Goal: Task Accomplishment & Management: Complete application form

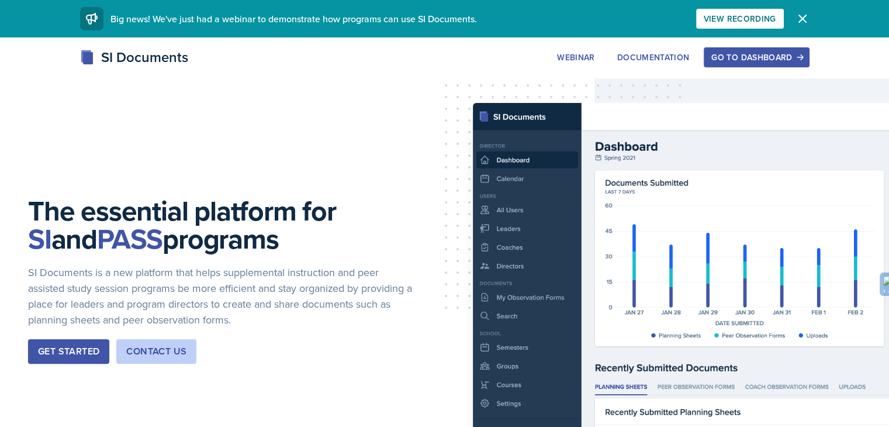
click at [802, 58] on div "Go to Dashboard" at bounding box center [757, 57] width 90 height 9
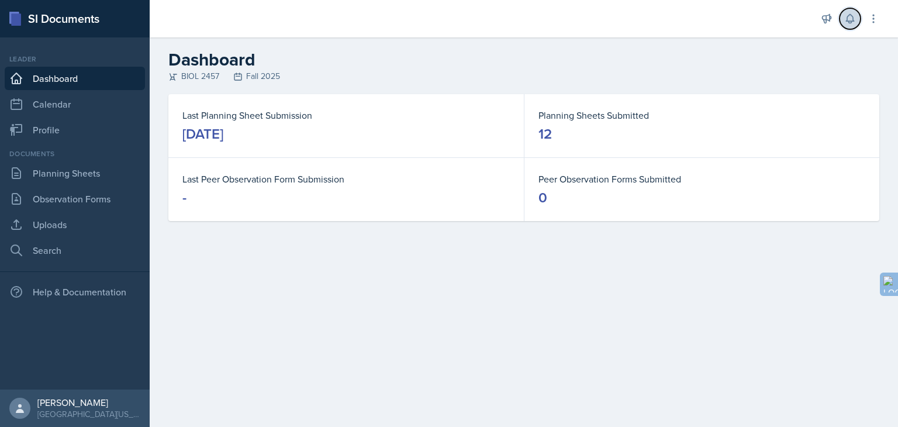
click at [852, 18] on icon at bounding box center [850, 19] width 12 height 12
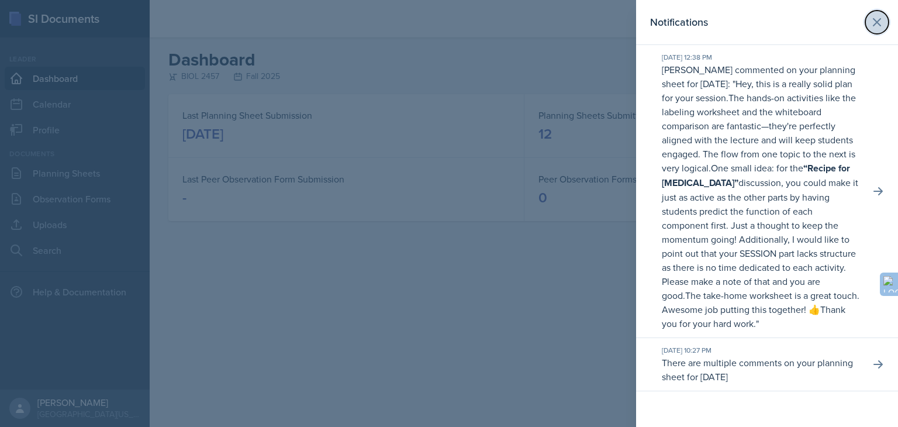
click at [879, 18] on icon at bounding box center [877, 22] width 14 height 14
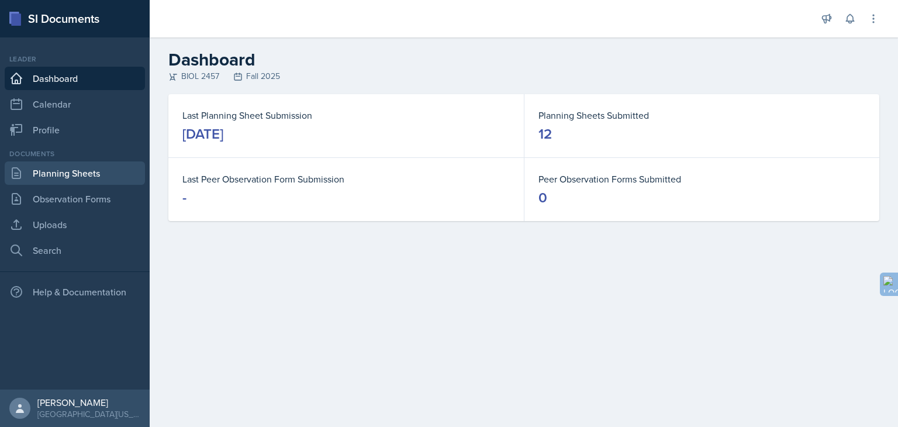
click at [117, 167] on link "Planning Sheets" at bounding box center [75, 172] width 140 height 23
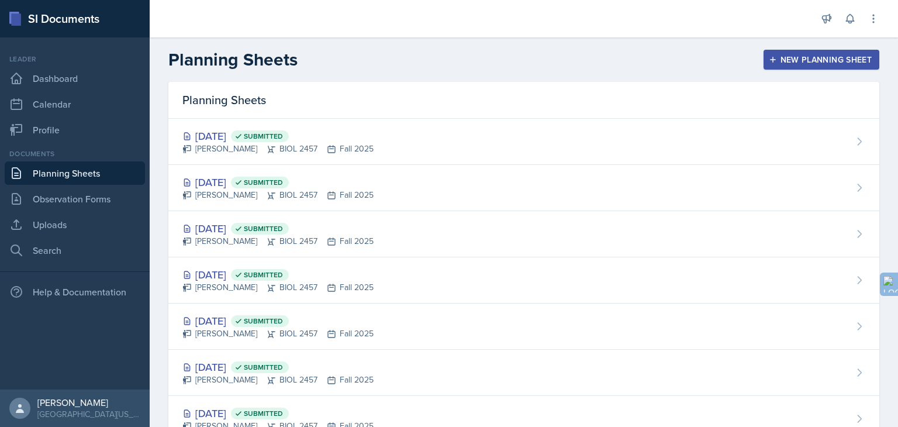
click at [769, 52] on button "New Planning Sheet" at bounding box center [822, 60] width 116 height 20
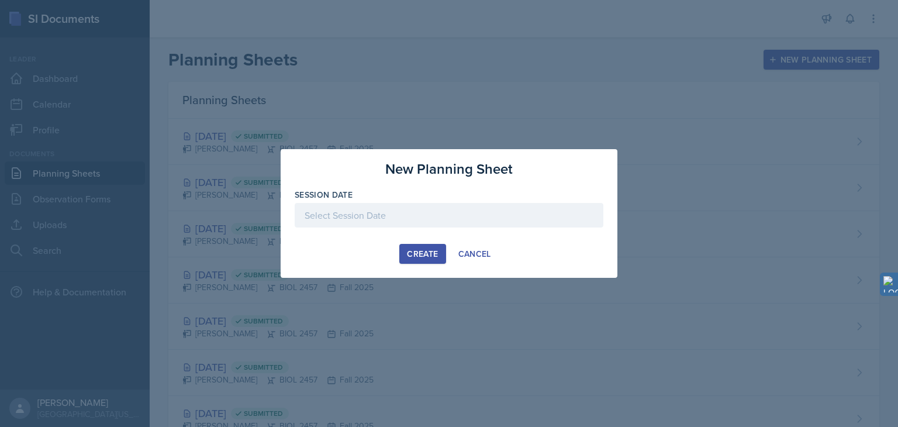
click at [372, 214] on div at bounding box center [449, 215] width 309 height 25
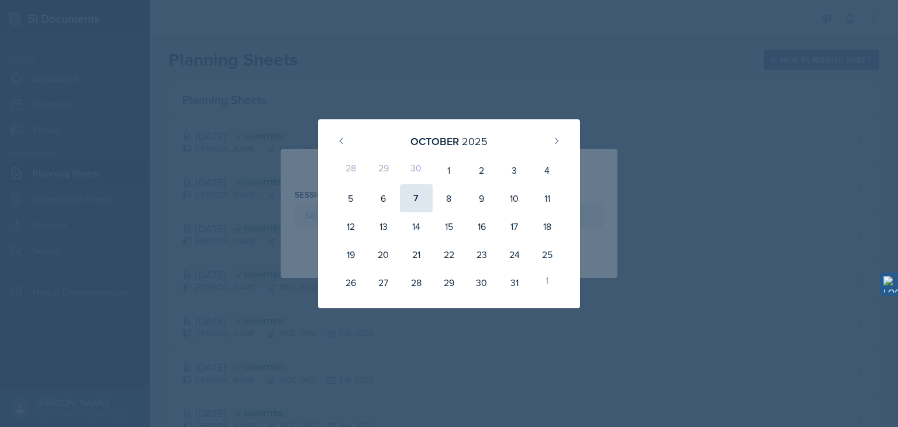
click at [416, 201] on div "7" at bounding box center [416, 198] width 33 height 28
type input "[DATE]"
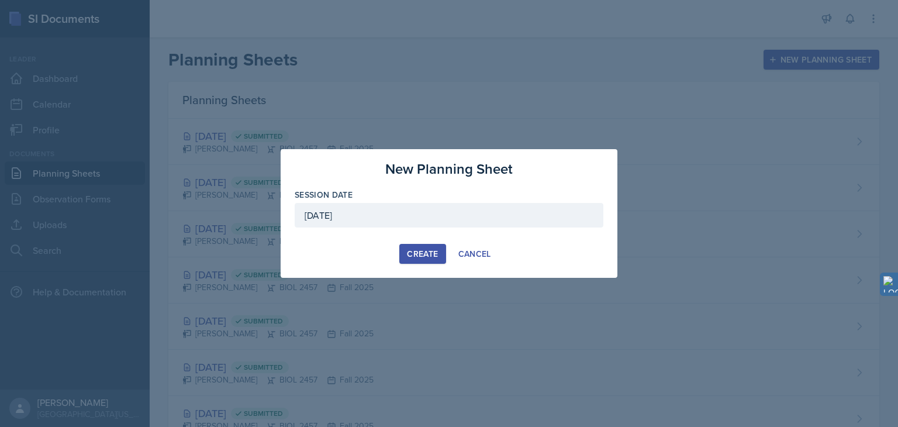
click at [434, 249] on div "Create" at bounding box center [422, 253] width 31 height 9
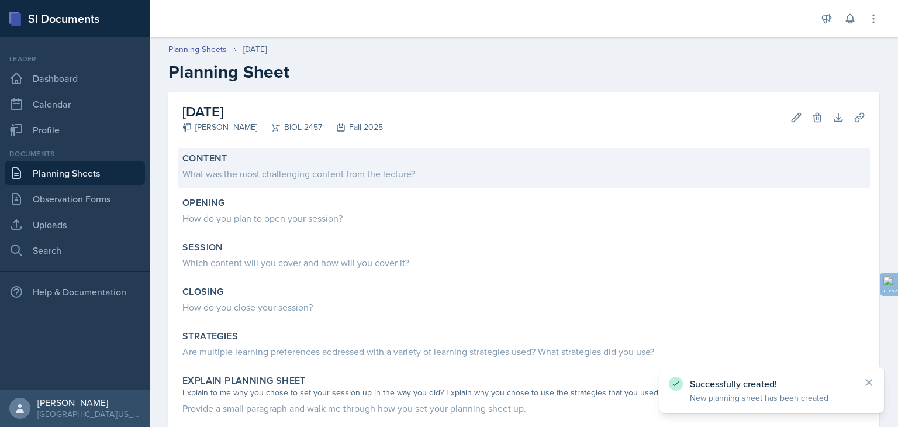
click at [332, 178] on div "What was the most challenging content from the lecture?" at bounding box center [523, 174] width 683 height 14
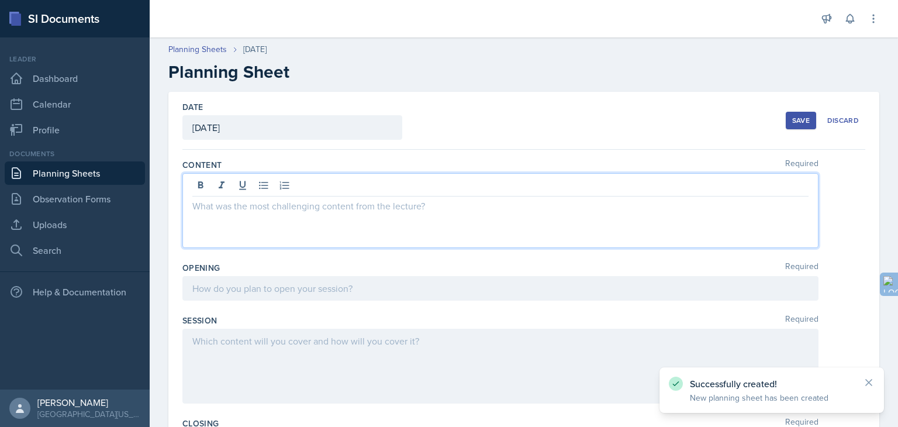
click at [313, 189] on div at bounding box center [500, 210] width 636 height 75
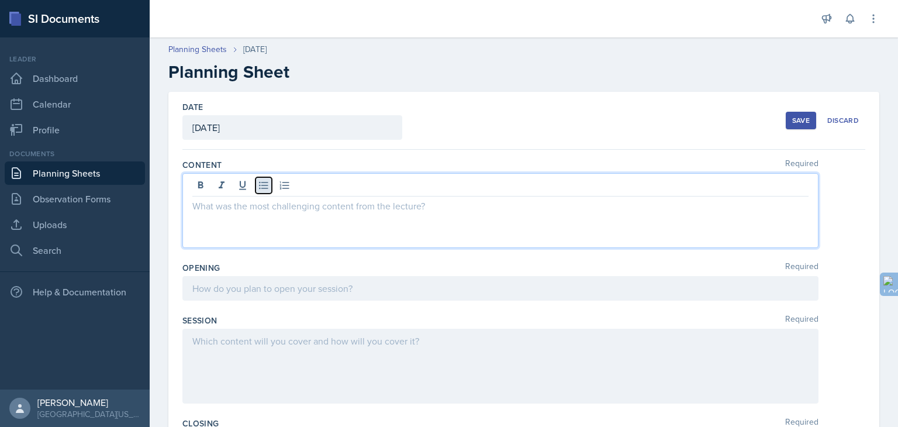
click at [264, 186] on icon at bounding box center [264, 185] width 12 height 12
paste div
click at [206, 207] on p "1.Describe the parts of a single skeletal muscle fiber and their function." at bounding box center [505, 206] width 607 height 14
click at [262, 203] on p "Describe the parts of a single skeletal muscle fiber and their function." at bounding box center [505, 206] width 607 height 14
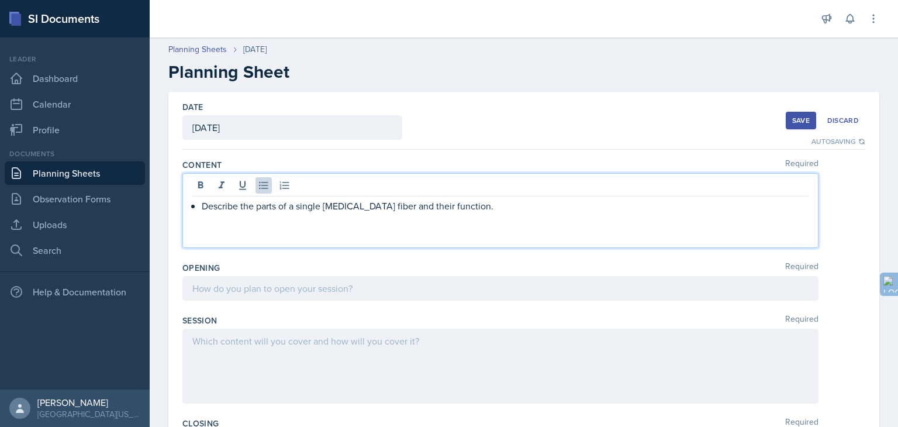
click at [262, 203] on p "Describe the parts of a single skeletal muscle fiber and their function." at bounding box center [505, 206] width 607 height 14
click at [199, 209] on p "1.List the structures of skeletal muscles (from the epimysium to the endomysium…" at bounding box center [500, 206] width 616 height 14
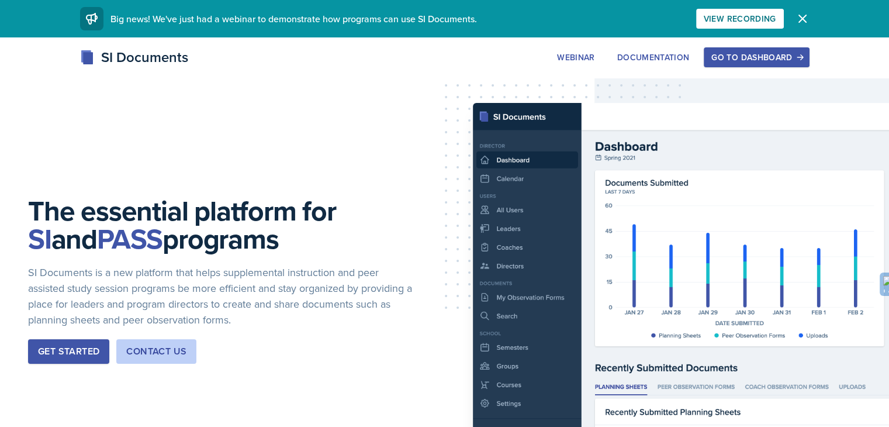
click at [802, 59] on div "Go to Dashboard" at bounding box center [757, 57] width 90 height 9
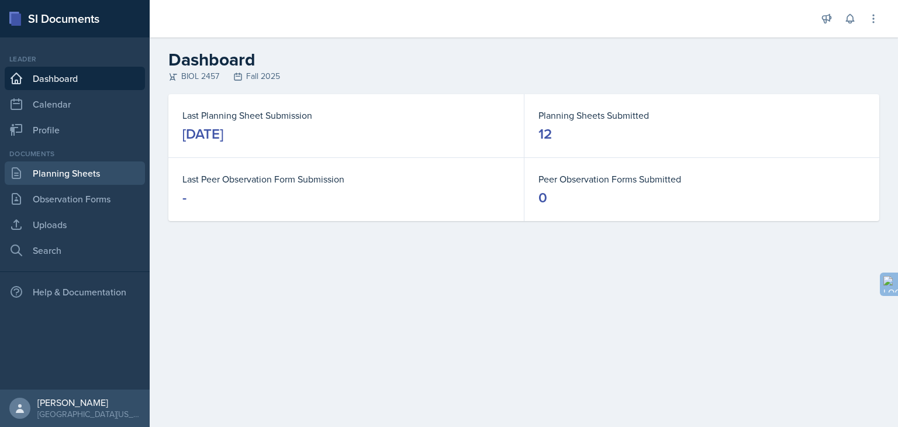
click at [108, 174] on link "Planning Sheets" at bounding box center [75, 172] width 140 height 23
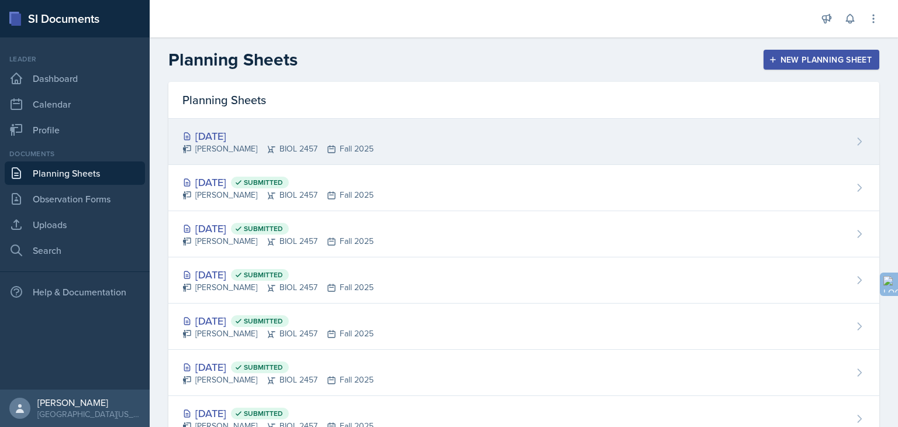
click at [374, 139] on div "[DATE]" at bounding box center [277, 136] width 191 height 16
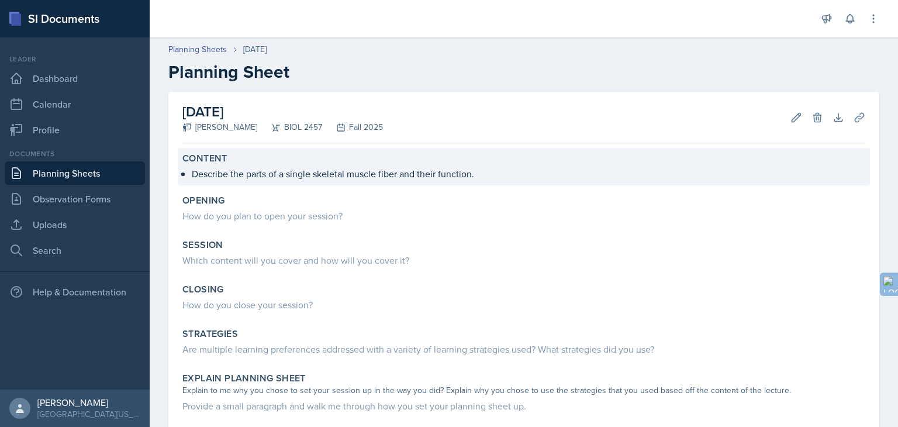
click at [306, 172] on p "Describe the parts of a single skeletal muscle fiber and their function." at bounding box center [529, 174] width 674 height 14
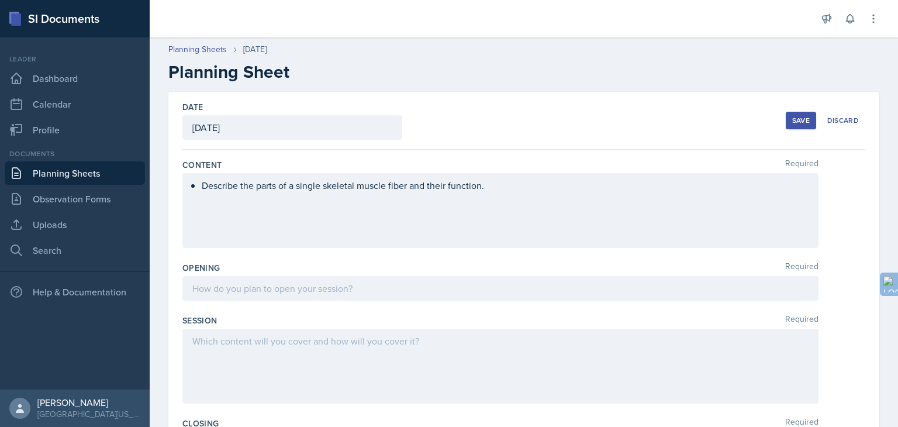
click at [371, 178] on div "Describe the parts of a single skeletal muscle fiber and their function." at bounding box center [500, 210] width 636 height 75
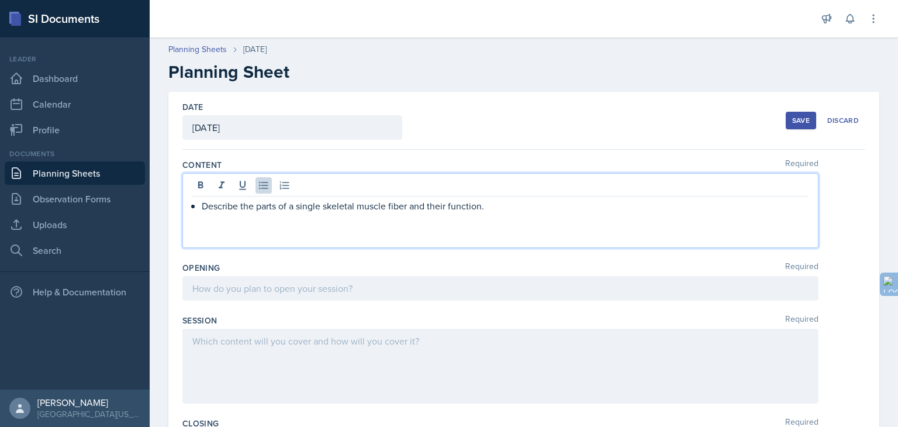
click at [490, 208] on p "Describe the parts of a single [MEDICAL_DATA] fiber and their function." at bounding box center [505, 206] width 607 height 14
click at [203, 211] on p "Describe the parts of a single skeletal muscle fiber and their function." at bounding box center [505, 206] width 607 height 14
paste div
click at [348, 209] on p "Parts of a Skeletal Muscle: Describe the parts of a single skeletal muscle fibe…" at bounding box center [505, 206] width 607 height 14
click at [246, 206] on p "Parts of a Skeletal Muscle: Describing the parts of a single skeletal muscle fi…" at bounding box center [505, 206] width 607 height 14
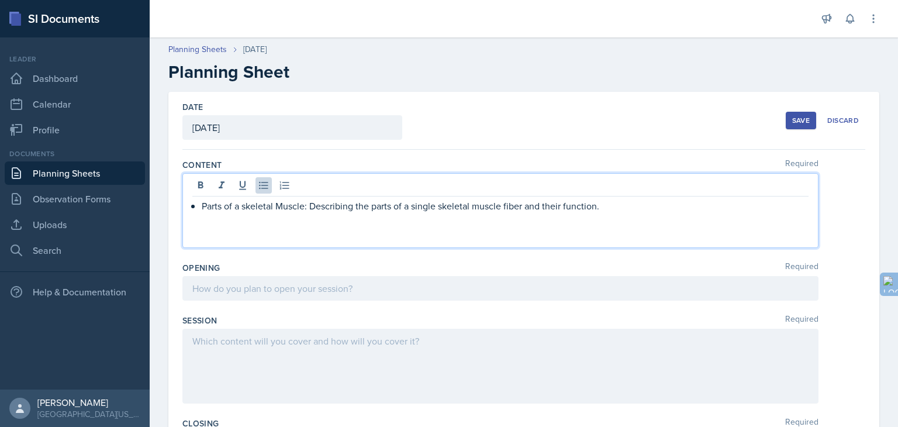
click at [284, 206] on p "Parts of a skeletal Muscle: Describing the parts of a single skeletal muscle fi…" at bounding box center [505, 206] width 607 height 14
click at [605, 211] on p "Parts of a [MEDICAL_DATA]: Describing the parts of a single [MEDICAL_DATA] fibe…" at bounding box center [505, 206] width 607 height 14
click at [234, 220] on p "Muscle Fiber Matching" at bounding box center [505, 220] width 607 height 14
click at [236, 220] on p "Muscle Fiber Matching" at bounding box center [505, 220] width 607 height 14
click at [262, 219] on p "Muscle fiber Matching" at bounding box center [505, 220] width 607 height 14
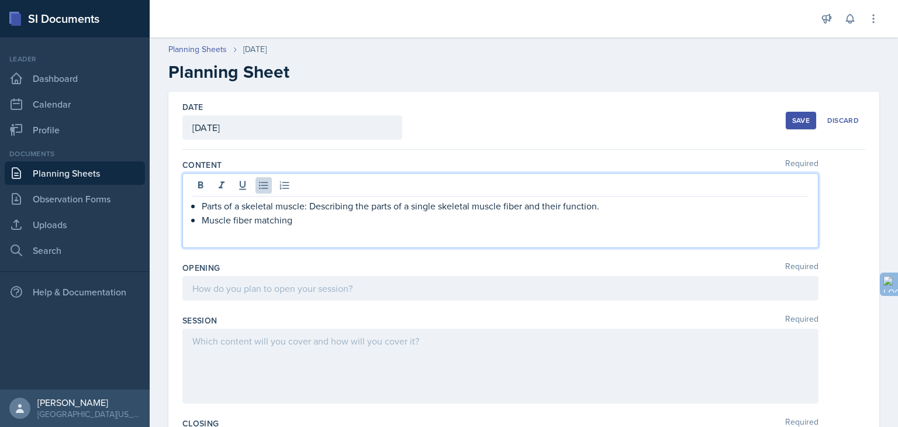
click at [291, 220] on p "Muscle fiber matching" at bounding box center [505, 220] width 607 height 14
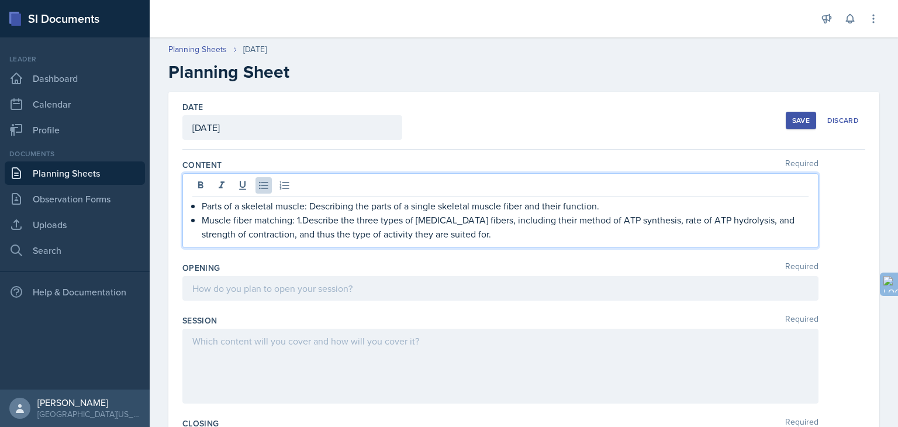
click at [302, 222] on p "Muscle fiber matching: 1.Describe the three types of skeletal muscle fibers, in…" at bounding box center [505, 227] width 607 height 28
click at [330, 223] on p "Muscle fiber matching: Describe the three types of skeletal muscle fibers, incl…" at bounding box center [505, 227] width 607 height 28
click at [550, 223] on p "Muscle fiber matching: Describing the three types of skeletal muscle fibers, in…" at bounding box center [505, 227] width 607 height 28
click at [331, 234] on p "Muscle fiber matching: Describing the three types of skeletal muscle fibers, in…" at bounding box center [505, 227] width 607 height 28
click at [337, 234] on p "Muscle fiber matching: Describing the three types of skeletal muscle fibers, in…" at bounding box center [505, 227] width 607 height 28
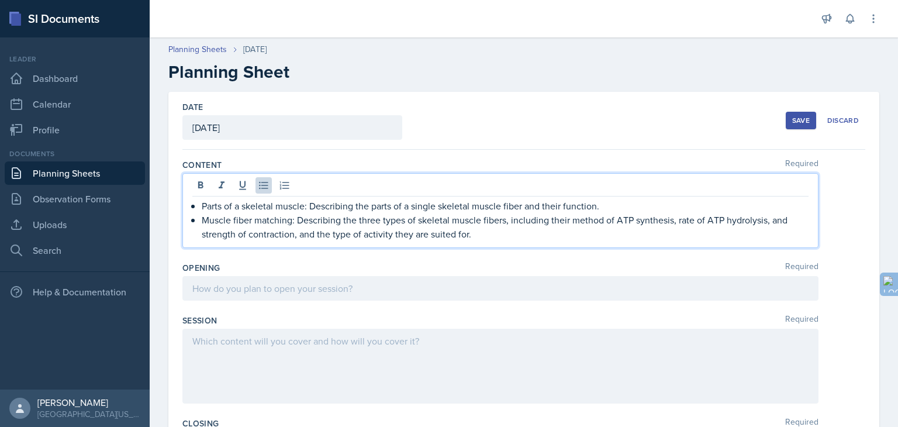
click at [484, 234] on p "Muscle fiber matching: Describing the three types of skeletal muscle fibers, in…" at bounding box center [505, 227] width 607 height 28
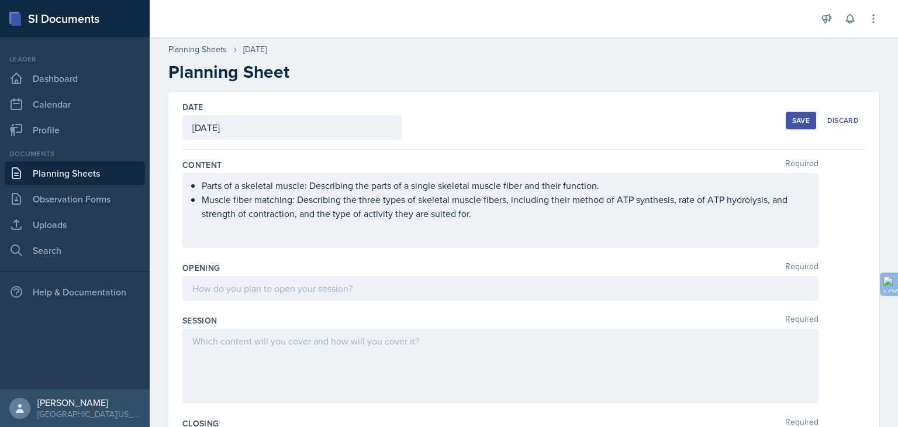
click at [248, 284] on div at bounding box center [500, 288] width 636 height 25
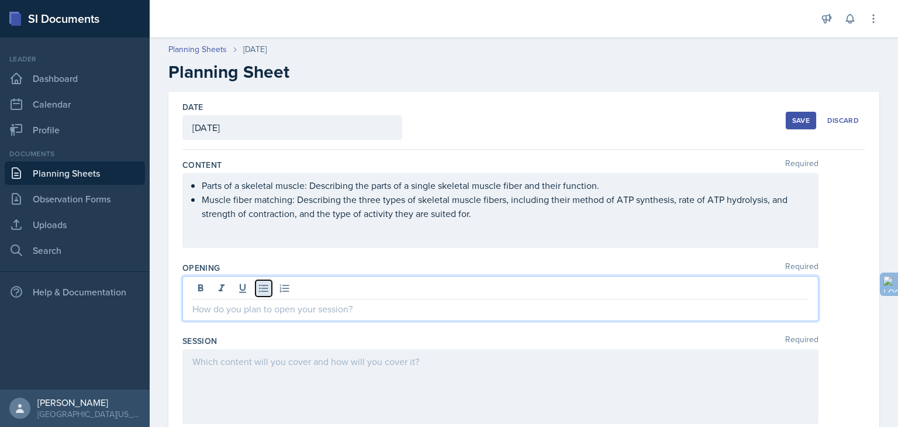
click at [266, 289] on icon at bounding box center [264, 288] width 12 height 12
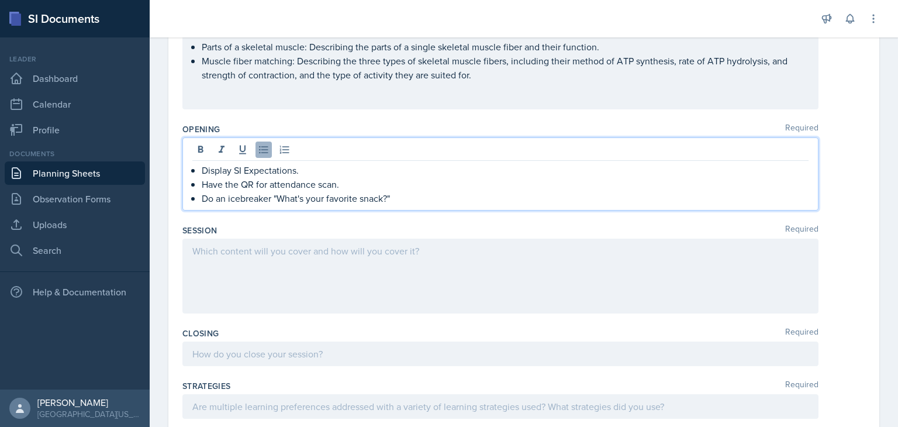
scroll to position [162, 0]
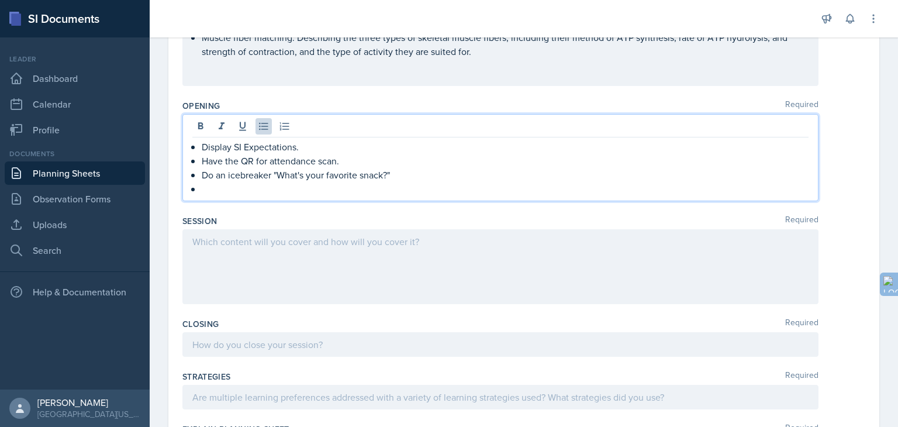
click at [320, 146] on p "Display SI Expectations." at bounding box center [505, 147] width 607 height 14
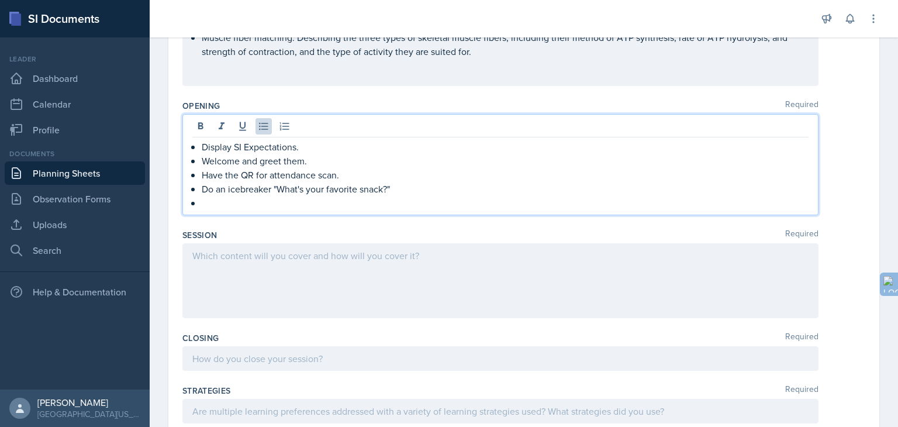
click at [264, 197] on p at bounding box center [505, 203] width 607 height 14
click at [413, 187] on p "Do an icebreaker "What's your favorite snack?"" at bounding box center [505, 189] width 607 height 14
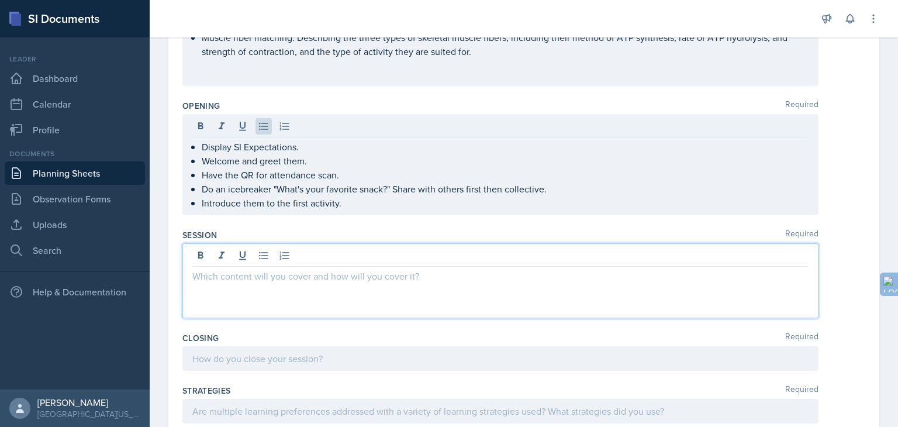
click at [323, 260] on div at bounding box center [500, 280] width 636 height 75
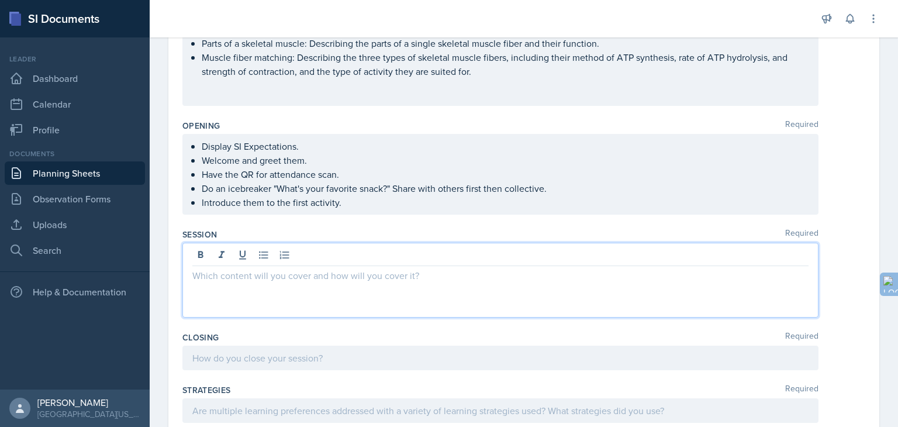
click at [292, 43] on div "Parts of a skeletal muscle: Describing the parts of a single skeletal muscle fi…" at bounding box center [500, 68] width 636 height 75
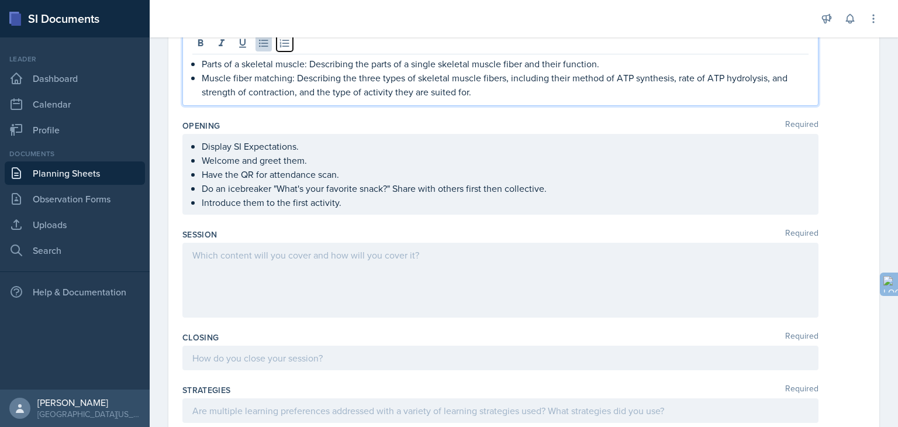
click at [292, 43] on button at bounding box center [285, 43] width 16 height 16
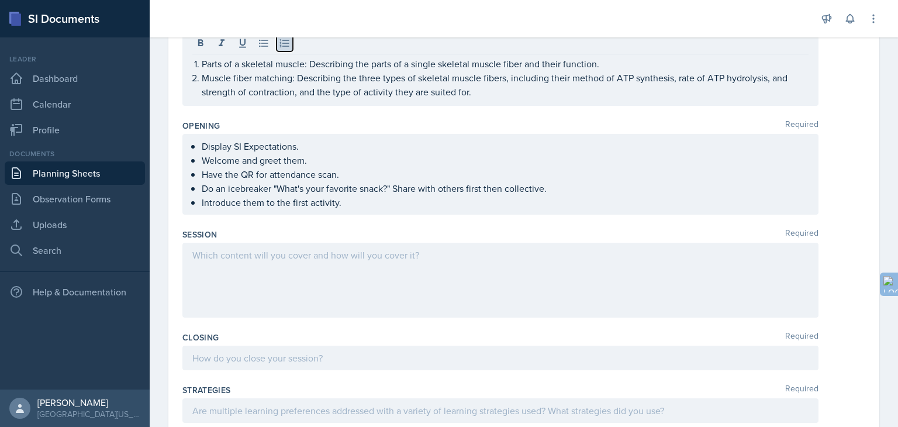
click at [292, 43] on button at bounding box center [285, 43] width 16 height 16
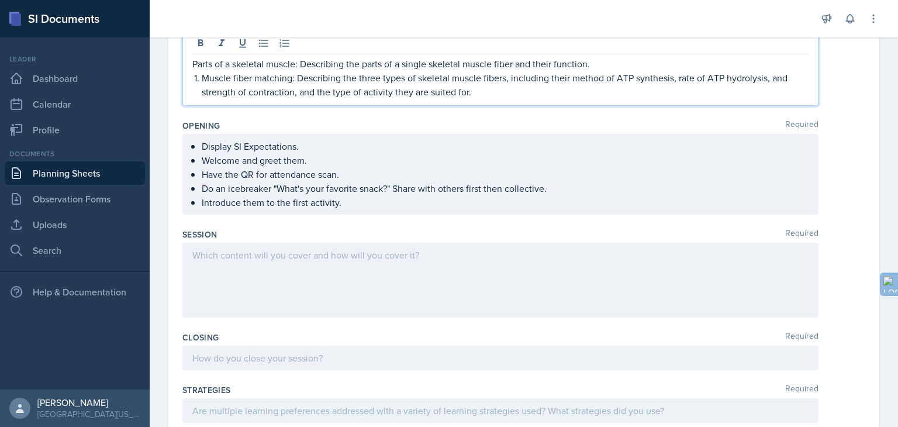
click at [286, 64] on p "Parts of a [MEDICAL_DATA]: Describing the parts of a single [MEDICAL_DATA] fibe…" at bounding box center [500, 64] width 616 height 14
click at [194, 64] on p "Parts of a [MEDICAL_DATA]: Describing the parts of a single [MEDICAL_DATA] fibe…" at bounding box center [500, 64] width 616 height 14
click at [265, 44] on icon at bounding box center [264, 43] width 12 height 12
click at [202, 77] on p "Muscle fiber matching: Describing the three types of skeletal muscle fibers, in…" at bounding box center [505, 85] width 607 height 28
click at [232, 63] on p "Parts of a [MEDICAL_DATA]: Describing the parts of a single [MEDICAL_DATA] fibe…" at bounding box center [505, 64] width 607 height 14
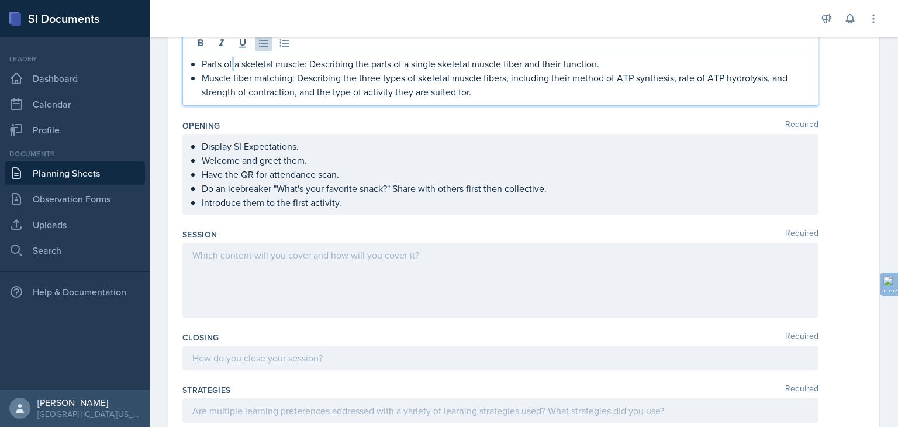
click at [232, 63] on p "Parts of a [MEDICAL_DATA]: Describing the parts of a single [MEDICAL_DATA] fibe…" at bounding box center [505, 64] width 607 height 14
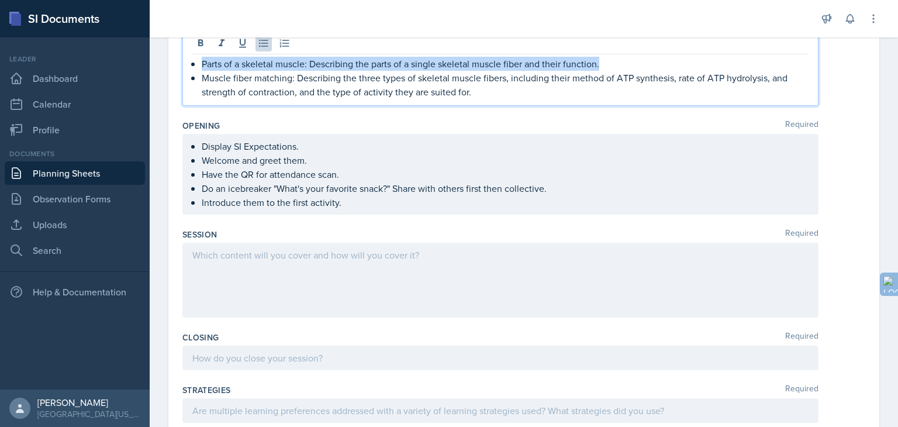
click at [232, 63] on p "Parts of a [MEDICAL_DATA]: Describing the parts of a single [MEDICAL_DATA] fibe…" at bounding box center [505, 64] width 607 height 14
copy p "Parts of a [MEDICAL_DATA]: Describing the parts of a single [MEDICAL_DATA] fibe…"
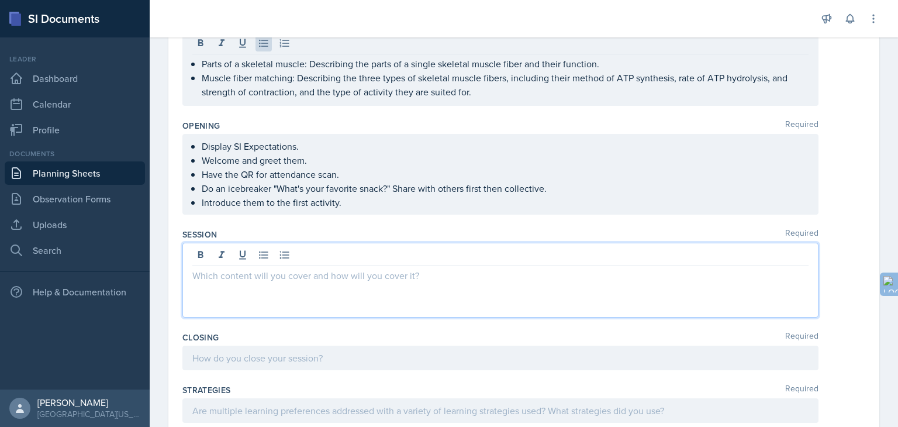
click at [248, 260] on div at bounding box center [500, 280] width 636 height 75
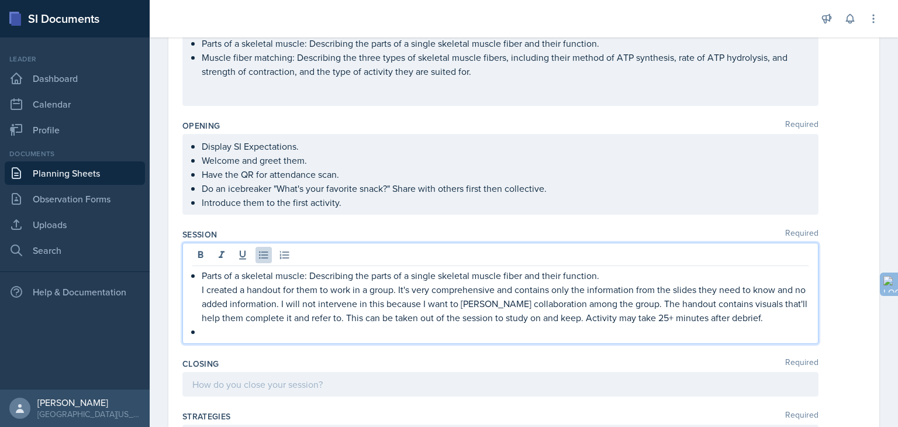
click at [270, 65] on ul "Parts of a skeletal muscle: Describing the parts of a single skeletal muscle fi…" at bounding box center [505, 57] width 607 height 42
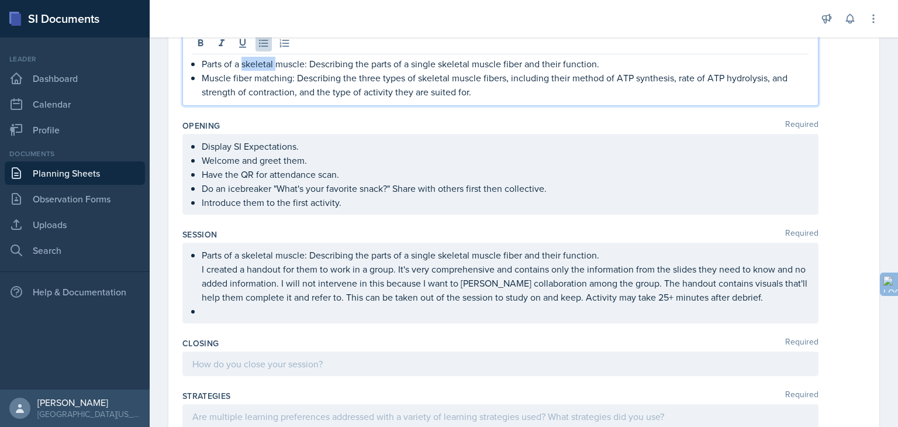
click at [270, 65] on p "Parts of a [MEDICAL_DATA]: Describing the parts of a single [MEDICAL_DATA] fibe…" at bounding box center [505, 64] width 607 height 14
click at [264, 85] on p "Muscle fiber matching: Describing the three types of skeletal muscle fibers, in…" at bounding box center [505, 85] width 607 height 28
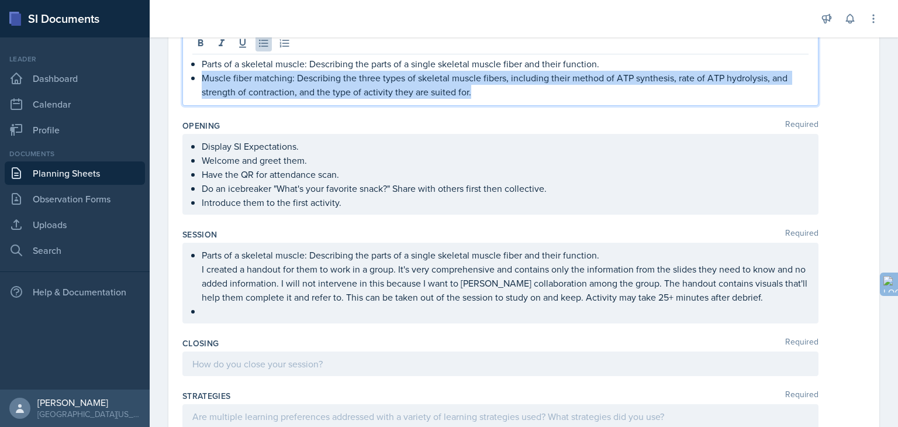
click at [264, 85] on p "Muscle fiber matching: Describing the three types of skeletal muscle fibers, in…" at bounding box center [505, 85] width 607 height 28
copy p "Muscle fiber matching: Describing the three types of skeletal muscle fibers, in…"
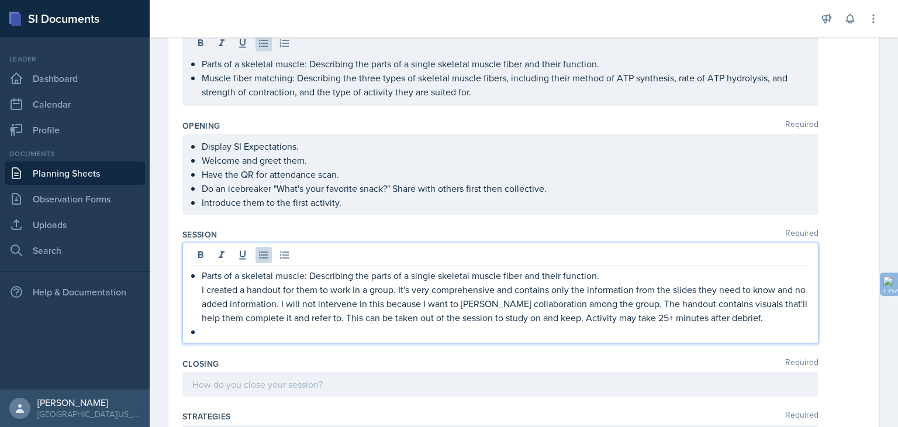
click at [230, 313] on ul "Parts of a skeletal muscle: Describing the parts of a single skeletal muscle fi…" at bounding box center [505, 303] width 607 height 70
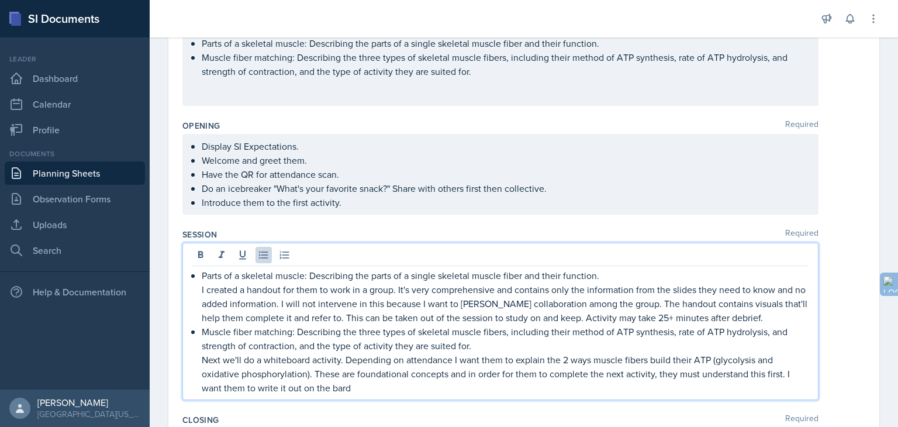
click at [455, 359] on p "Next we'll do a whiteboard activity. Depending on attendance I want them to exp…" at bounding box center [505, 374] width 607 height 42
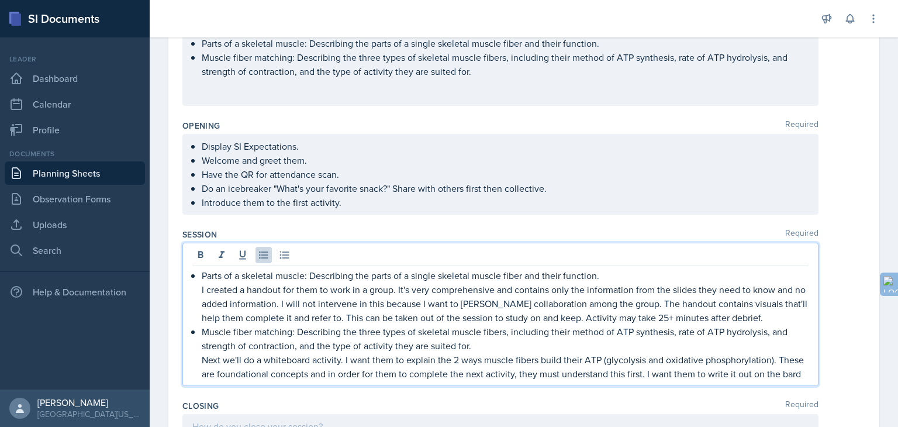
click at [316, 381] on p "Next we'll do a whiteboard activity. I want them to explain the 2 ways muscle f…" at bounding box center [505, 367] width 607 height 28
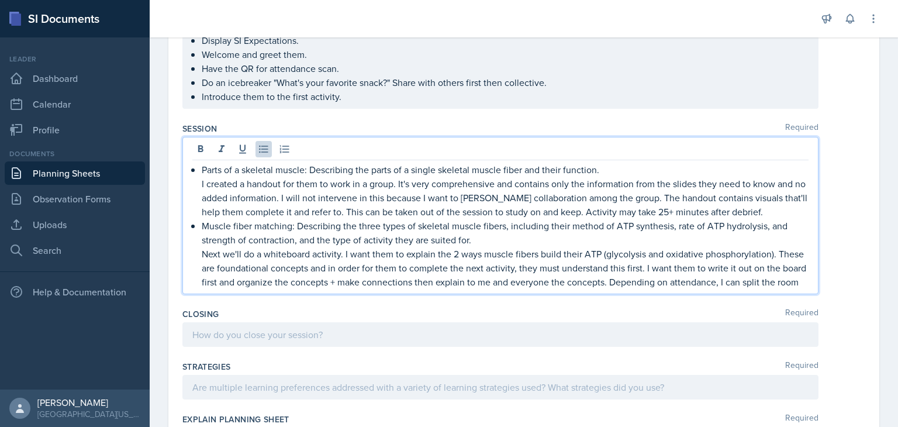
scroll to position [250, 0]
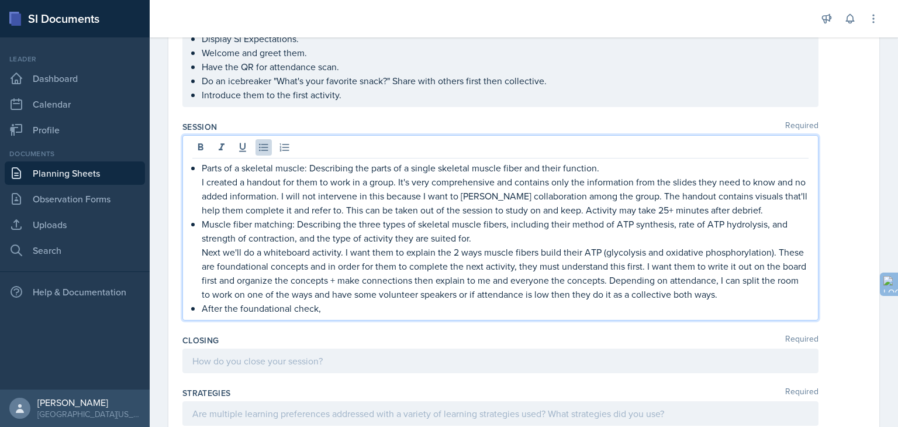
click at [790, 295] on p "Next we'll do a whiteboard activity. I want them to explain the 2 ways muscle f…" at bounding box center [505, 273] width 607 height 56
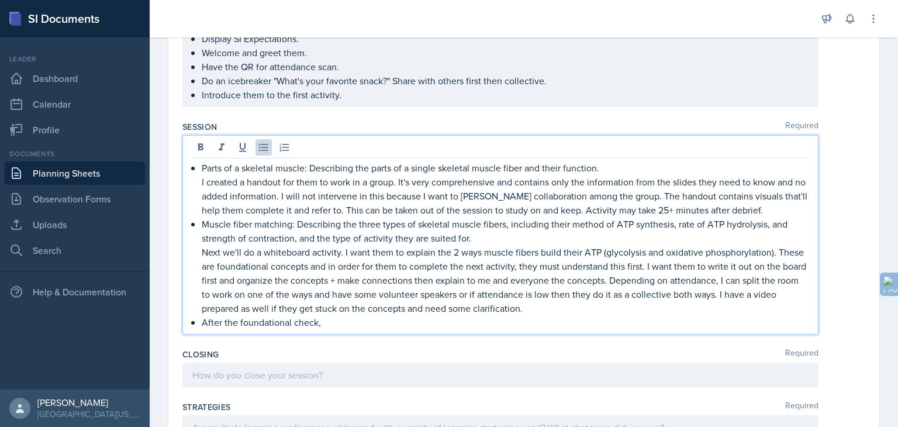
click at [376, 320] on p "After the foundational check," at bounding box center [505, 322] width 607 height 14
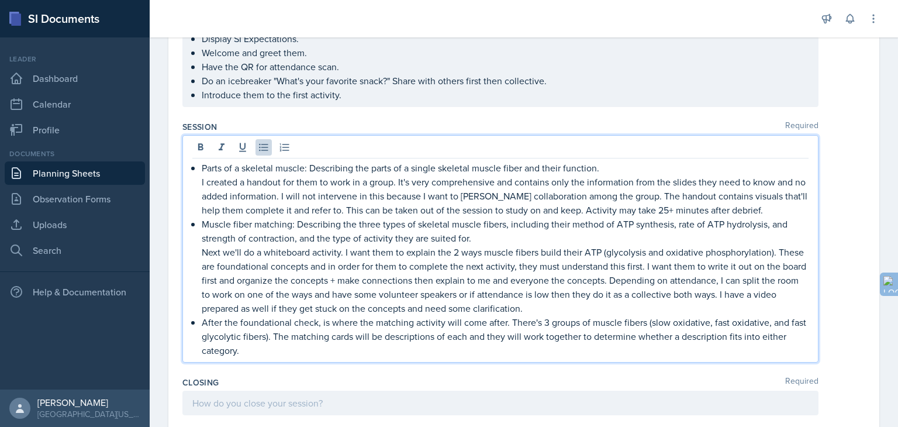
click at [587, 307] on p "Next we'll do a whiteboard activity. I want them to explain the 2 ways muscle f…" at bounding box center [505, 280] width 607 height 70
click at [279, 354] on p "After the foundational check, is where the matching activity will come after. T…" at bounding box center [505, 336] width 607 height 42
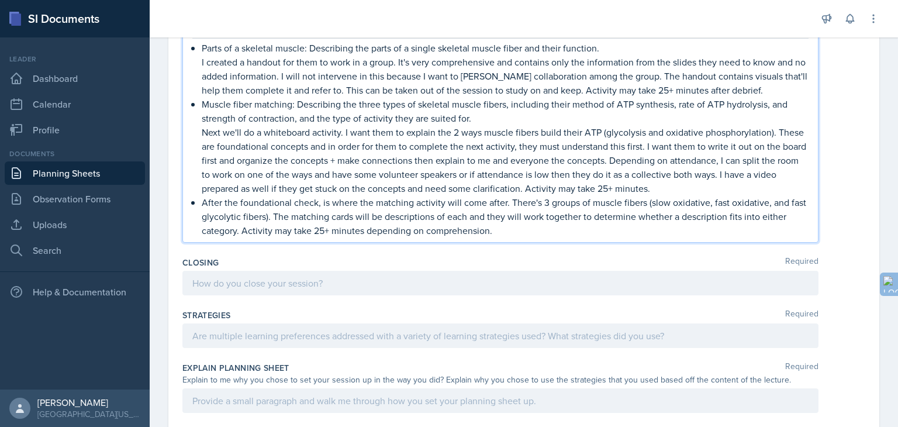
scroll to position [388, 0]
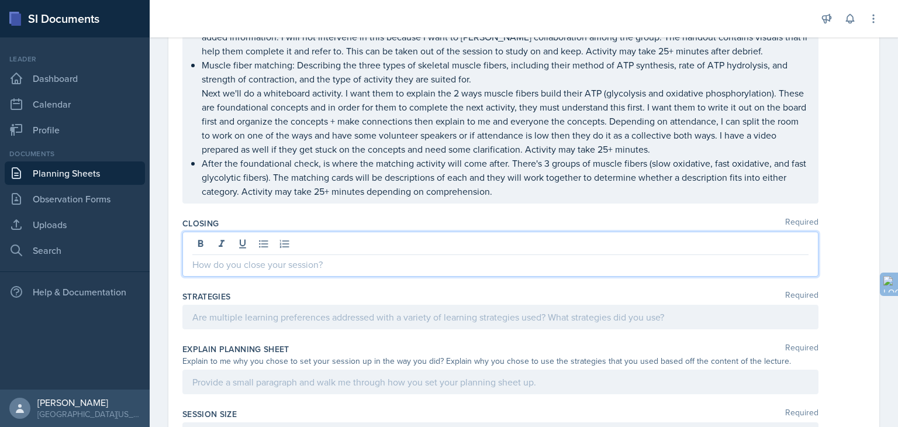
click at [282, 267] on p at bounding box center [500, 264] width 616 height 14
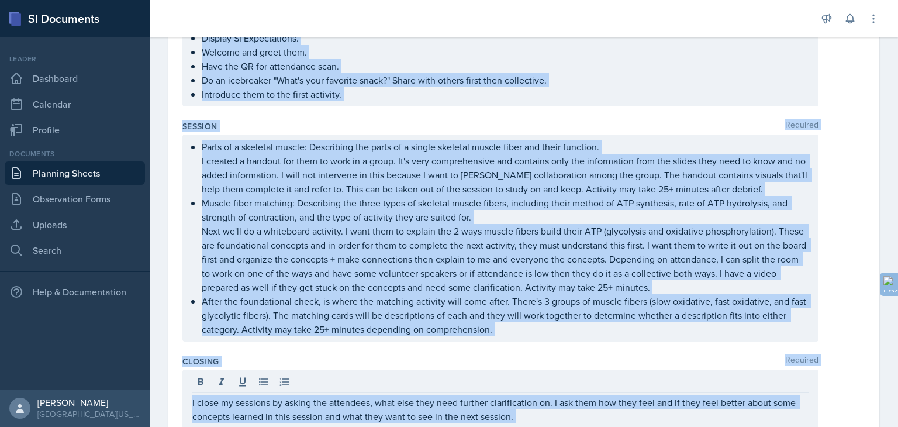
scroll to position [363, 0]
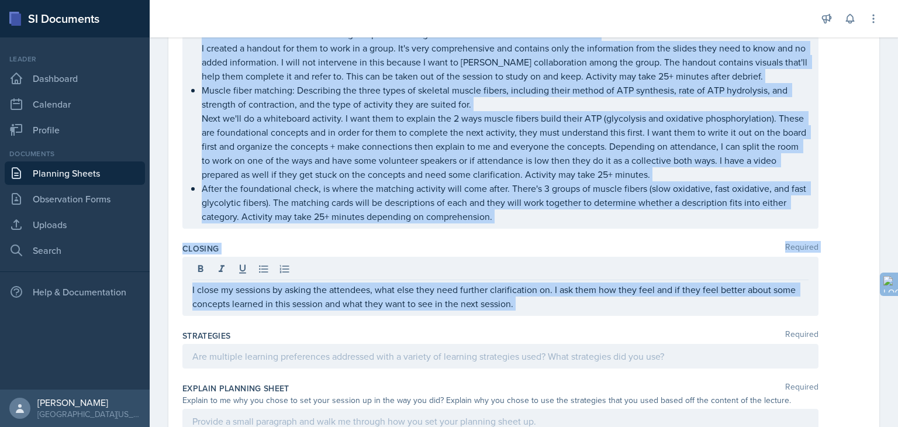
drag, startPoint x: 168, startPoint y: 73, endPoint x: 531, endPoint y: 314, distance: 435.7
click at [531, 314] on div "Planning Sheets Oct 7th, 2025 Planning Sheet Date October 7th, 2025 October 202…" at bounding box center [524, 179] width 748 height 1022
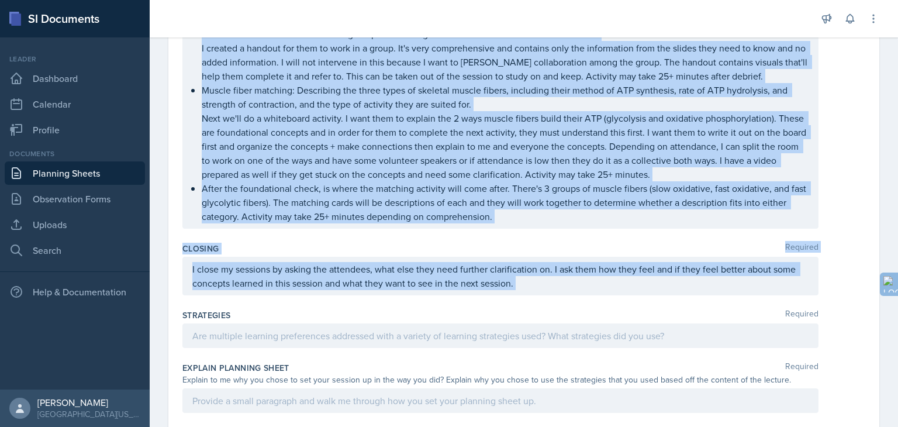
copy div "Planning Sheet Date October 2025 28 29 30 1 2 3 4 5 6 7 8 9 10 11 12 13 14 15 1…"
click at [385, 137] on p "Next we'll do a whiteboard activity. I want them to explain the 2 ways muscle f…" at bounding box center [505, 146] width 607 height 70
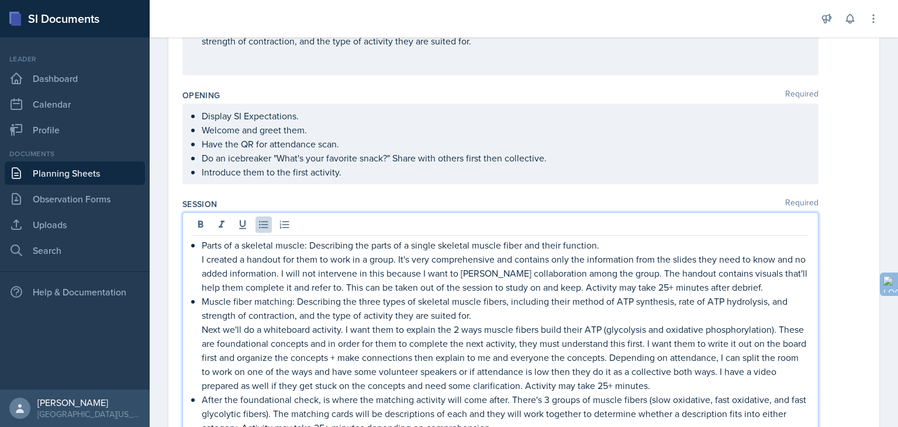
scroll to position [0, 0]
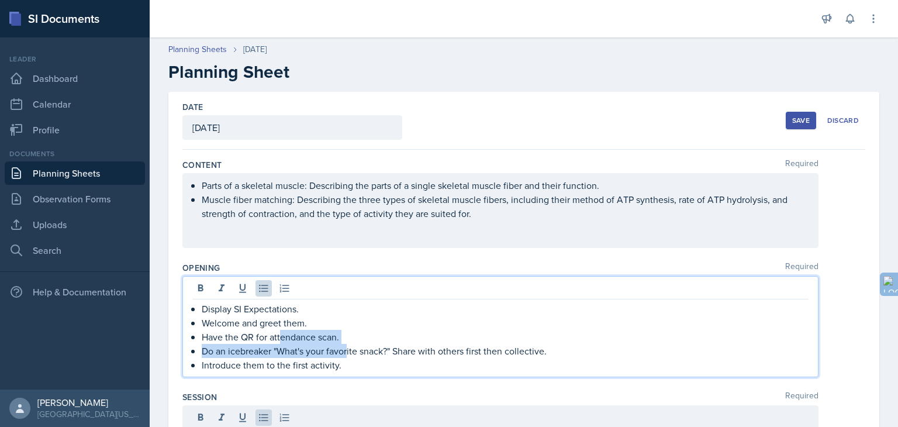
drag, startPoint x: 349, startPoint y: 343, endPoint x: 281, endPoint y: 335, distance: 68.9
click at [281, 335] on ul "Display SI Expectations. Welcome and greet them. Have the QR for attendance sca…" at bounding box center [505, 337] width 607 height 70
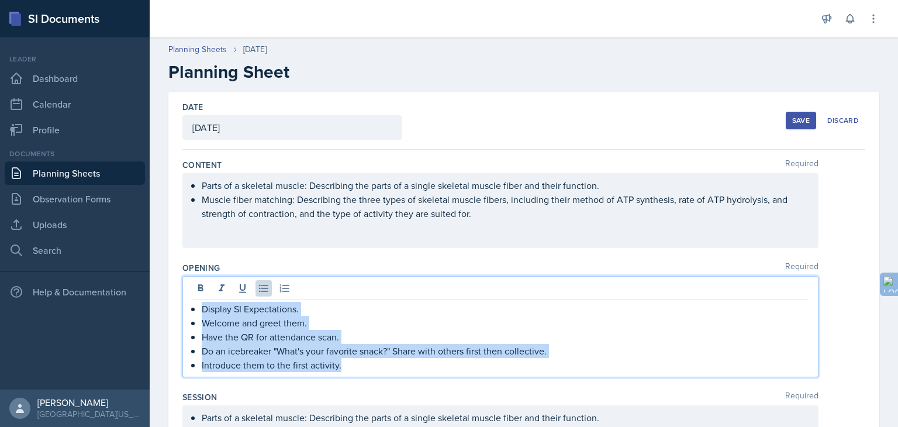
drag, startPoint x: 347, startPoint y: 365, endPoint x: 180, endPoint y: 302, distance: 178.4
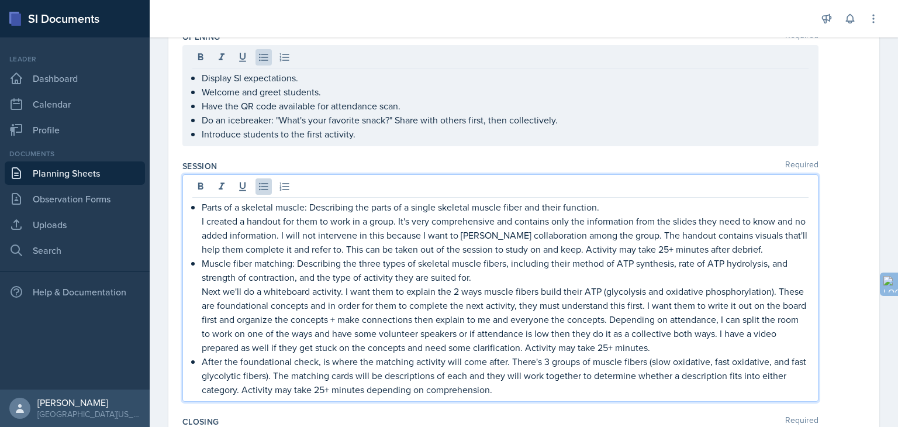
scroll to position [251, 0]
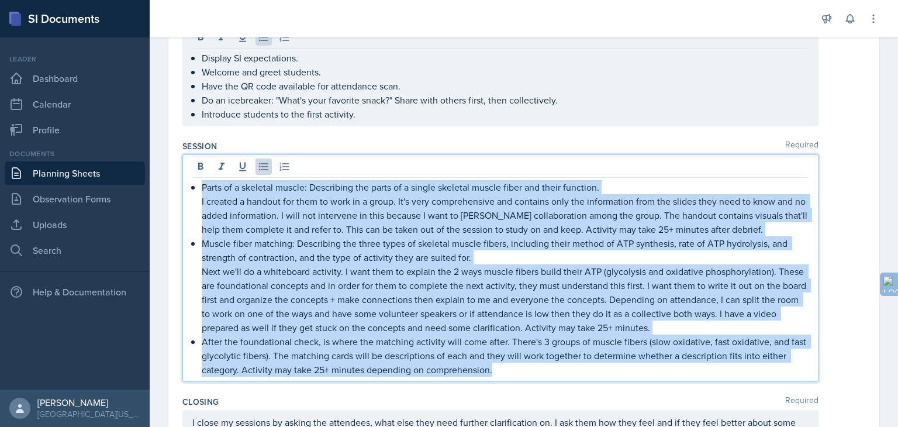
drag, startPoint x: 520, startPoint y: 372, endPoint x: 149, endPoint y: 179, distance: 418.9
click at [149, 179] on div "SI Documents Leader Dashboard Calendar Profile Documents Planning Sheets Observ…" at bounding box center [449, 213] width 898 height 427
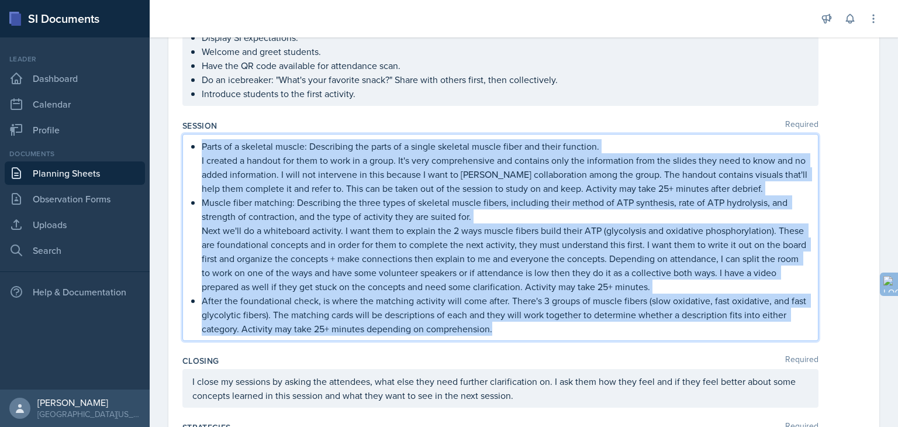
scroll to position [210, 0]
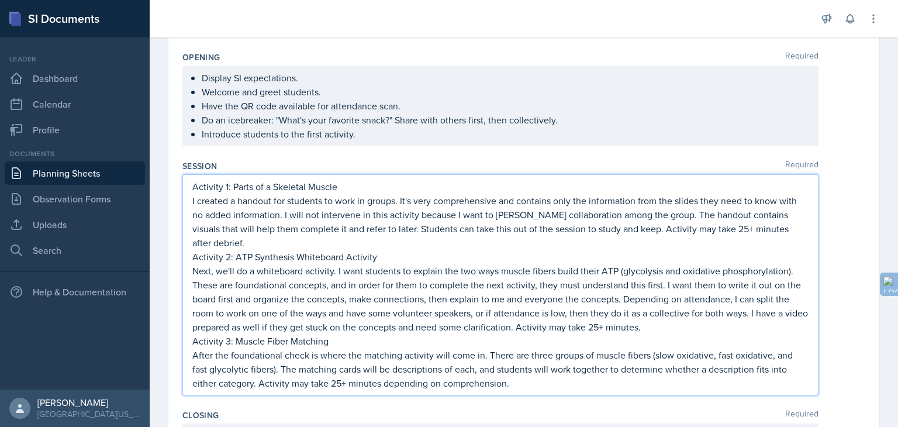
click at [382, 158] on div "Session Required Activity 1: Parts of a Skeletal Muscle I created a handout for…" at bounding box center [523, 280] width 683 height 249
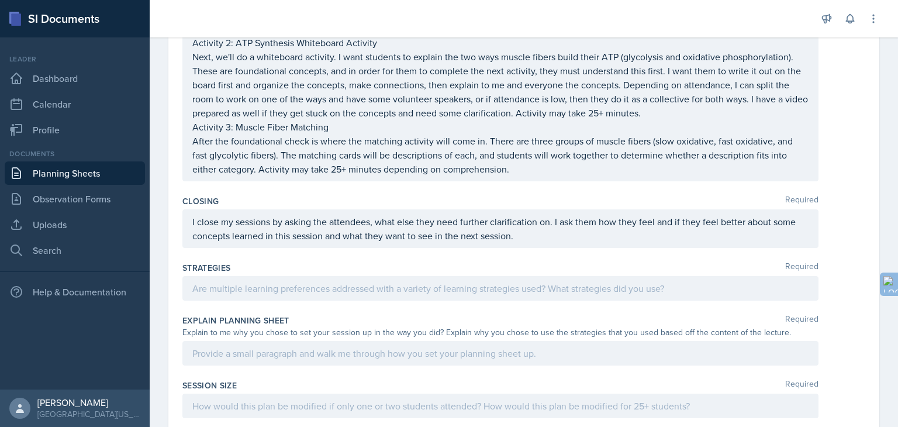
scroll to position [428, 0]
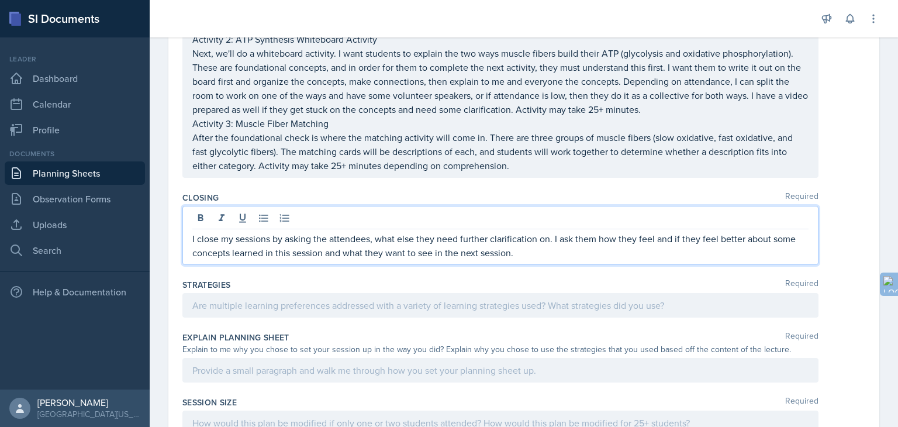
click at [263, 206] on div "I close my sessions by asking the attendees, what else they need further clarif…" at bounding box center [500, 235] width 636 height 59
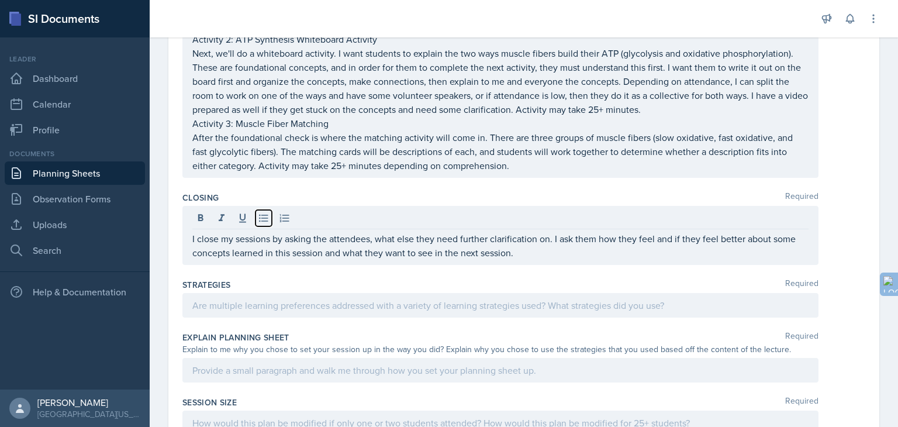
click at [263, 212] on icon at bounding box center [264, 218] width 12 height 12
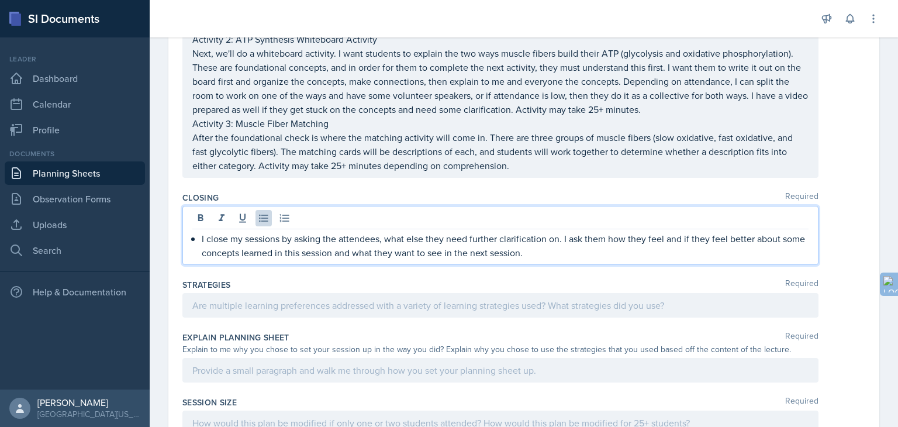
click at [250, 232] on p "I close my sessions by asking the attendees, what else they need further clarif…" at bounding box center [505, 246] width 607 height 28
click at [226, 297] on div at bounding box center [500, 305] width 636 height 25
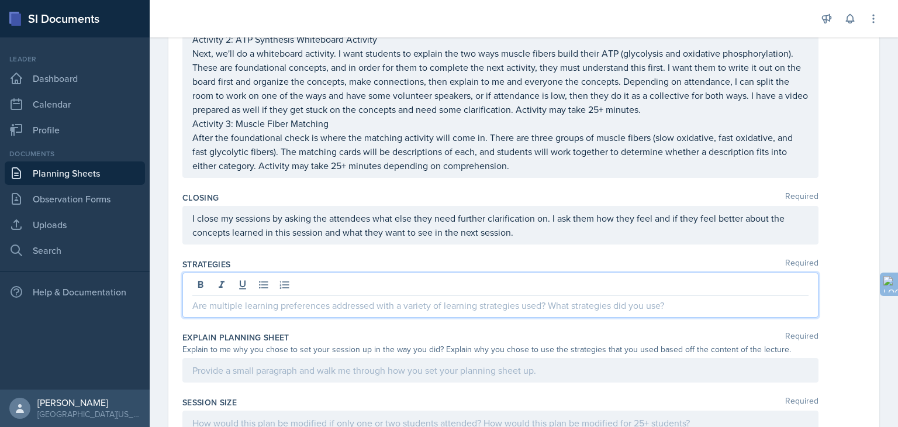
scroll to position [448, 0]
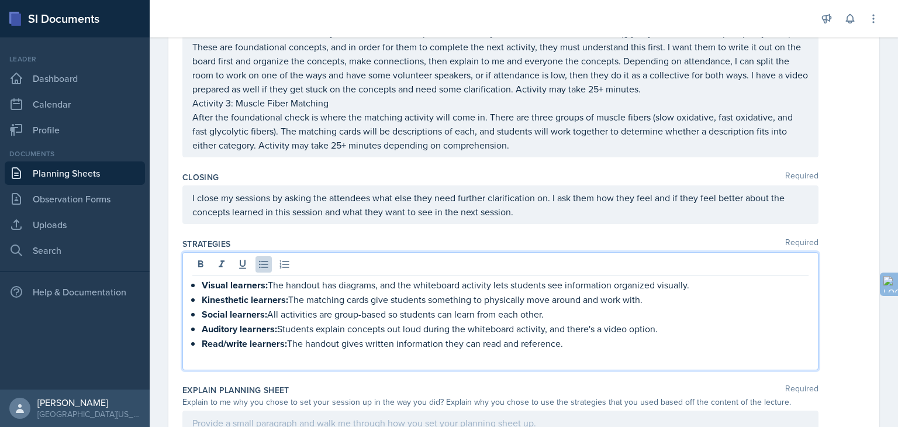
click at [163, 284] on div "Date October 7th, 2025 October 2025 28 29 30 1 2 3 4 5 6 7 8 9 10 11 12 13 14 1…" at bounding box center [524, 167] width 748 height 1049
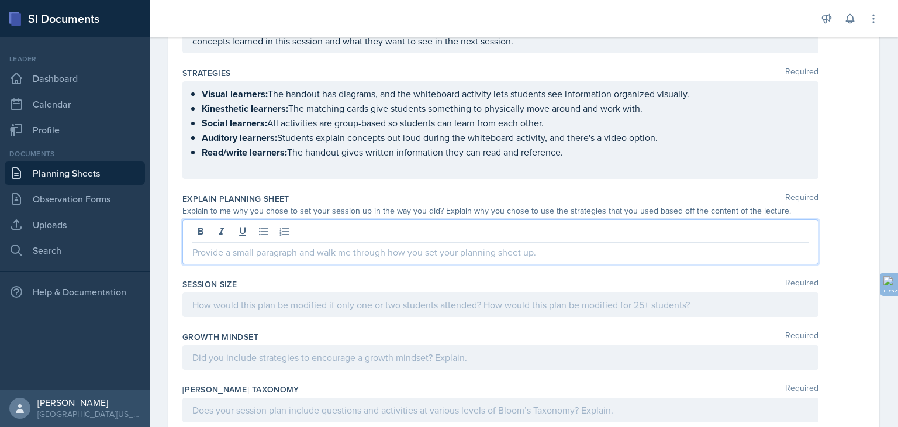
scroll to position [639, 0]
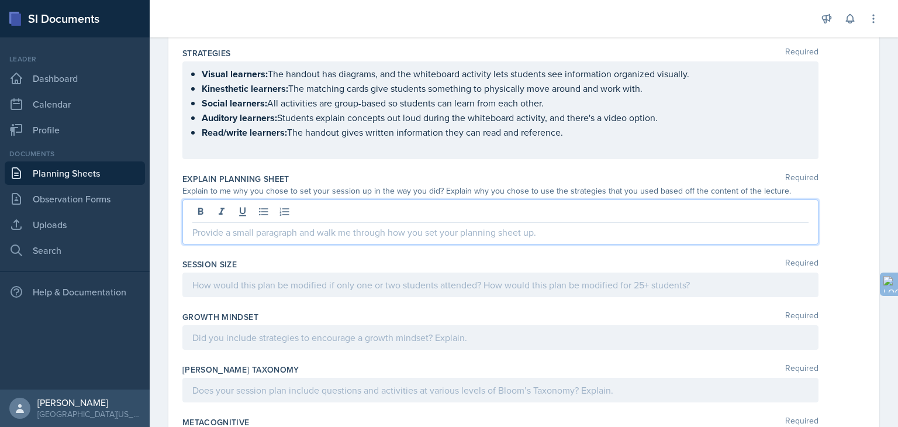
click at [310, 225] on p at bounding box center [500, 232] width 616 height 14
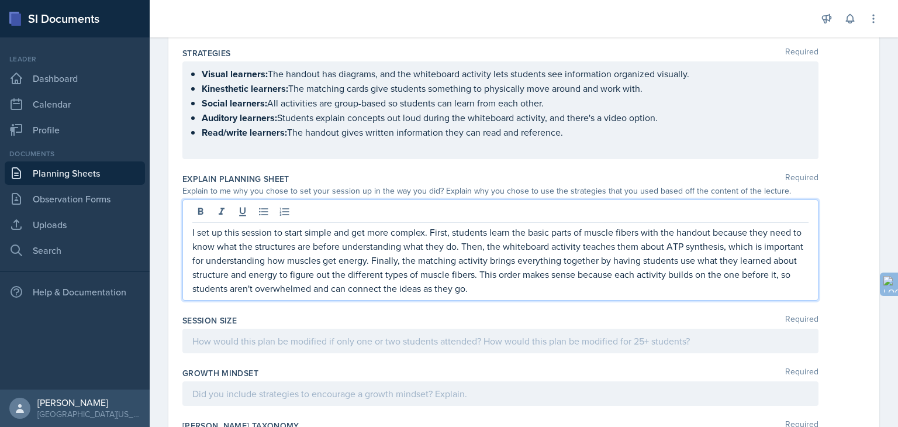
click at [253, 329] on div at bounding box center [500, 341] width 636 height 25
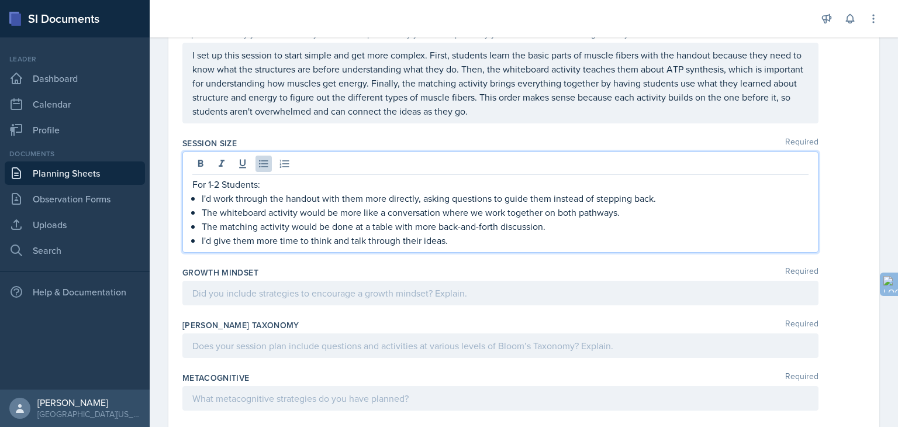
scroll to position [807, 0]
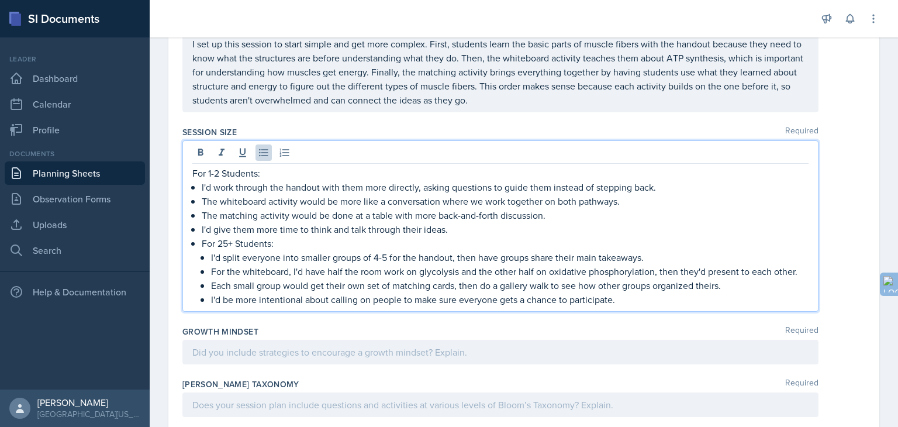
click at [211, 250] on p "I'd split everyone into smaller groups of 4-5 for the handout, then have groups…" at bounding box center [510, 257] width 598 height 14
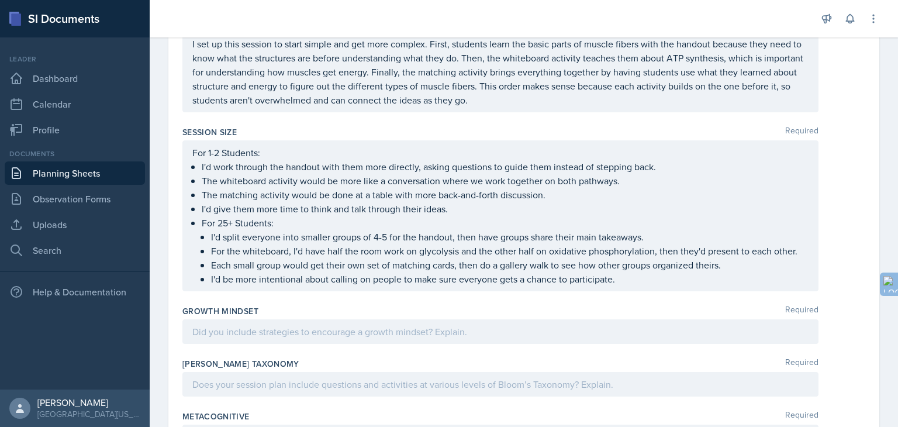
click at [245, 319] on div at bounding box center [500, 331] width 636 height 25
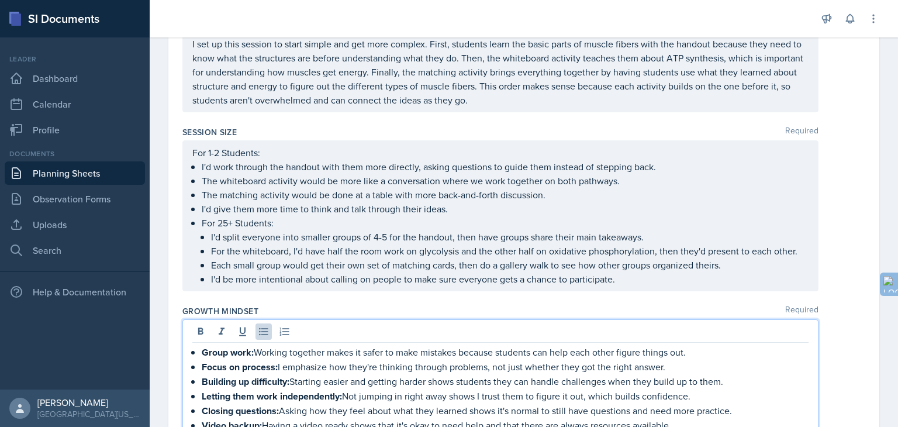
scroll to position [947, 0]
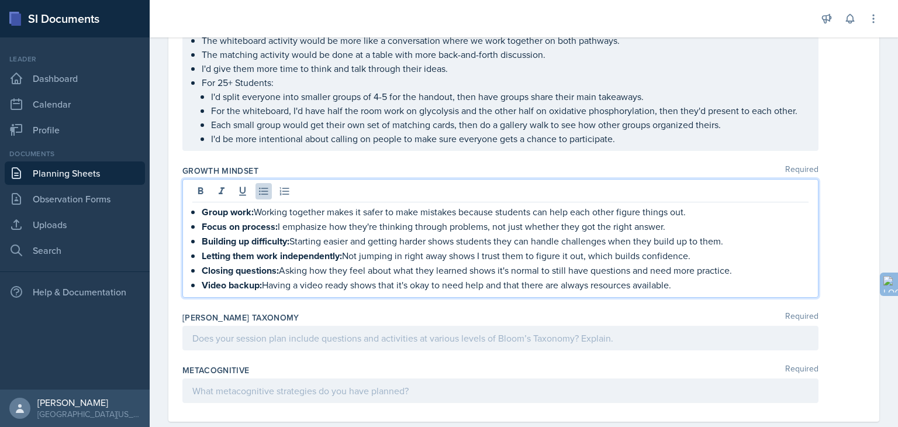
click at [220, 326] on div at bounding box center [500, 338] width 636 height 25
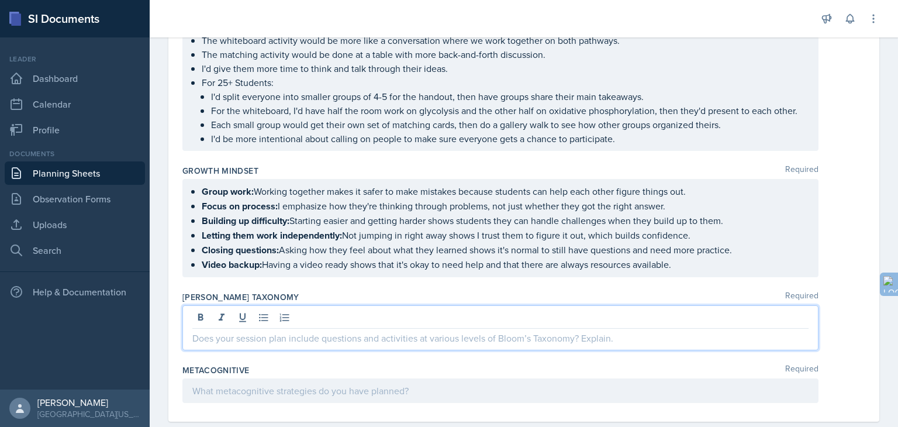
scroll to position [926, 0]
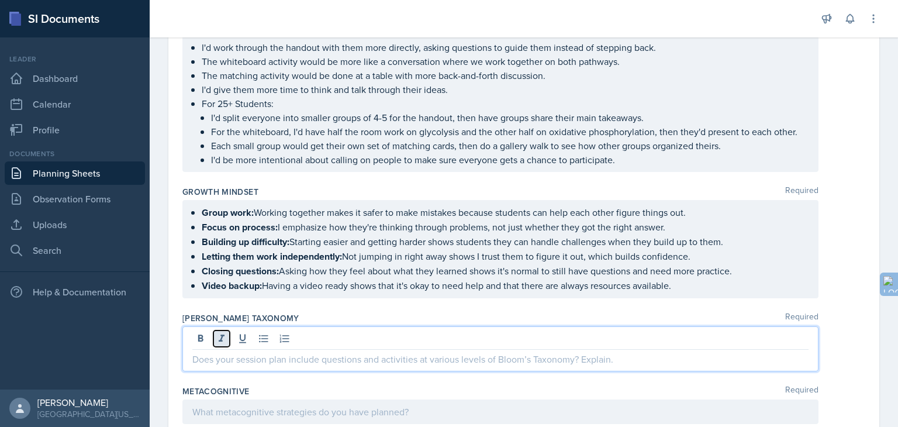
click at [222, 330] on button at bounding box center [221, 338] width 16 height 16
click at [222, 334] on icon at bounding box center [222, 337] width 6 height 7
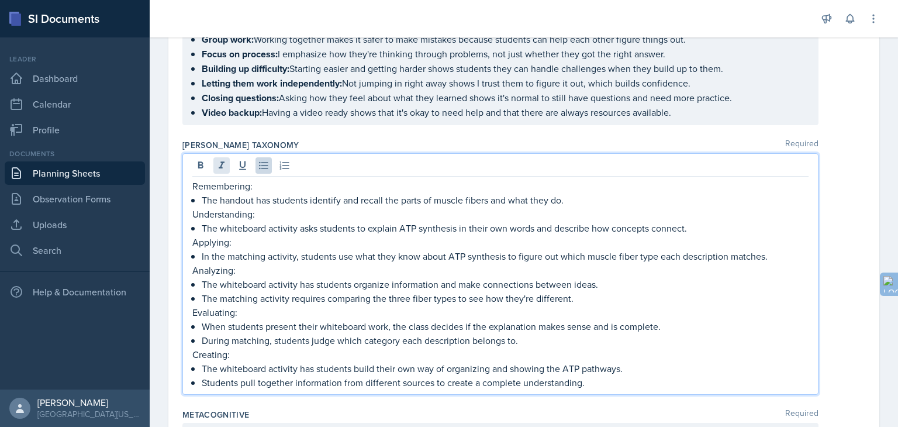
scroll to position [1144, 0]
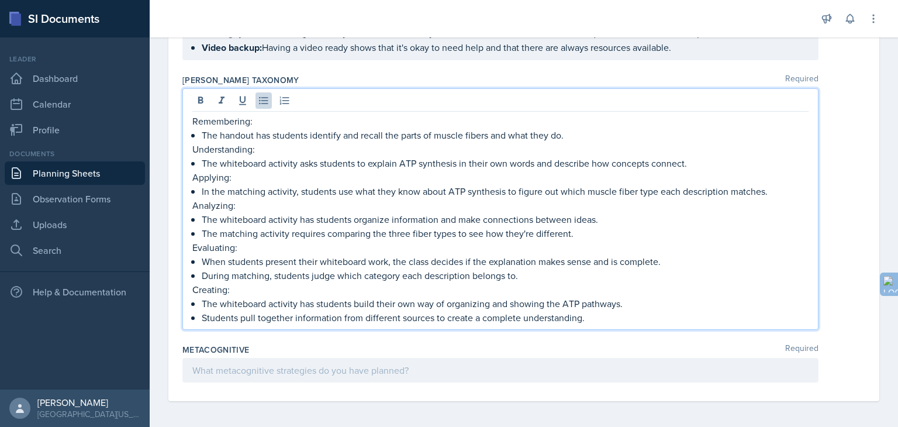
click at [295, 367] on p at bounding box center [500, 370] width 616 height 14
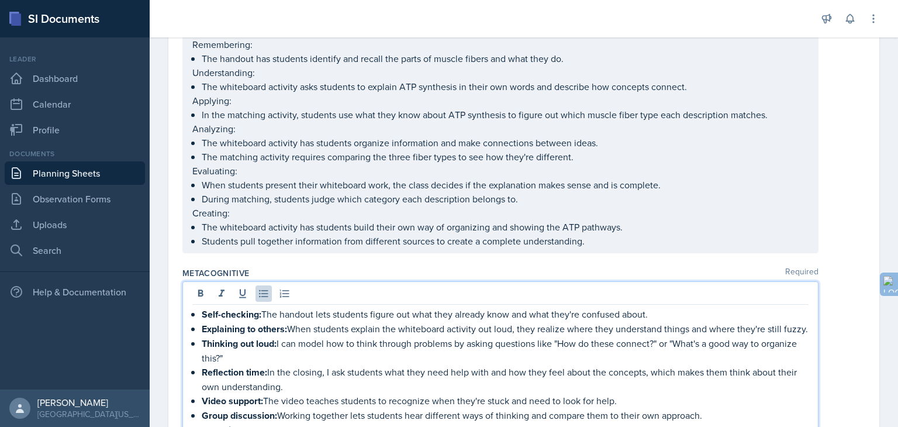
scroll to position [1270, 0]
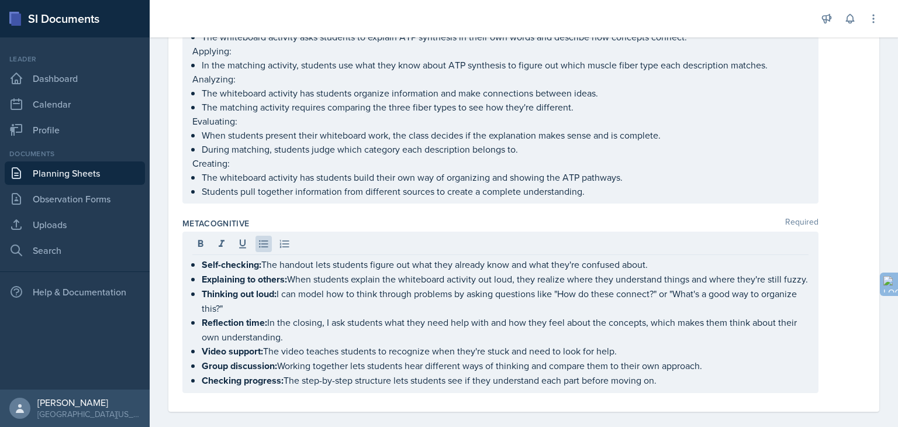
click at [837, 174] on div "Remembering: The handout has students identify and recall the parts of muscle f…" at bounding box center [523, 92] width 683 height 221
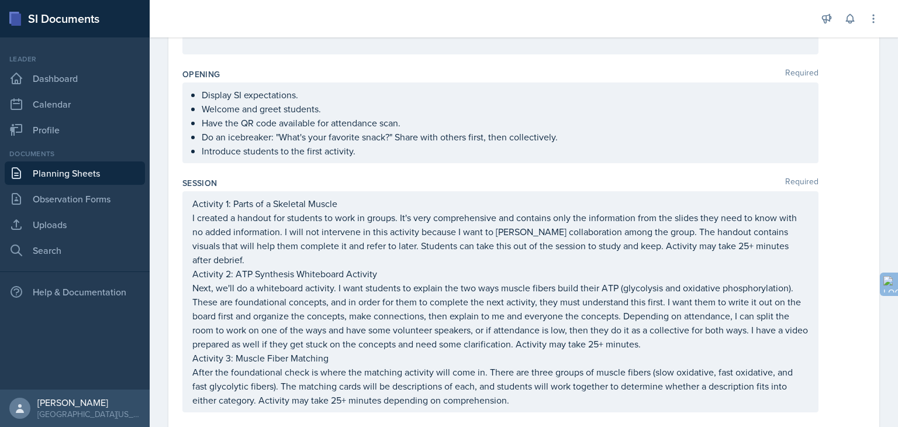
scroll to position [0, 0]
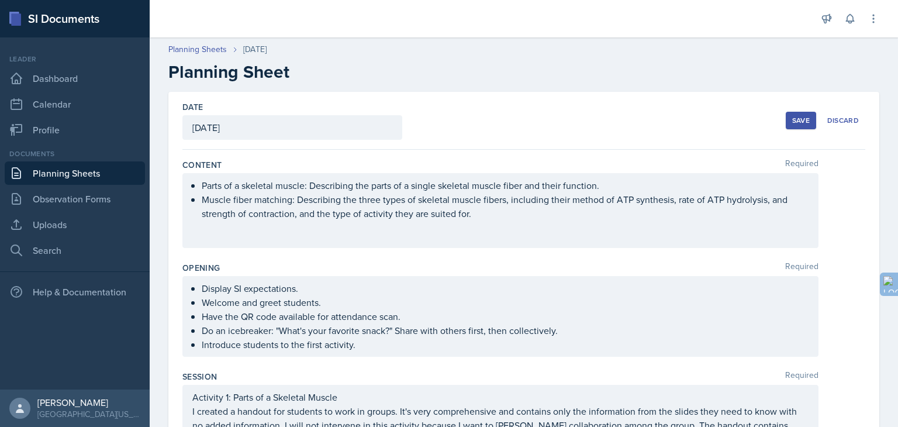
click at [792, 122] on div "Save" at bounding box center [801, 120] width 18 height 9
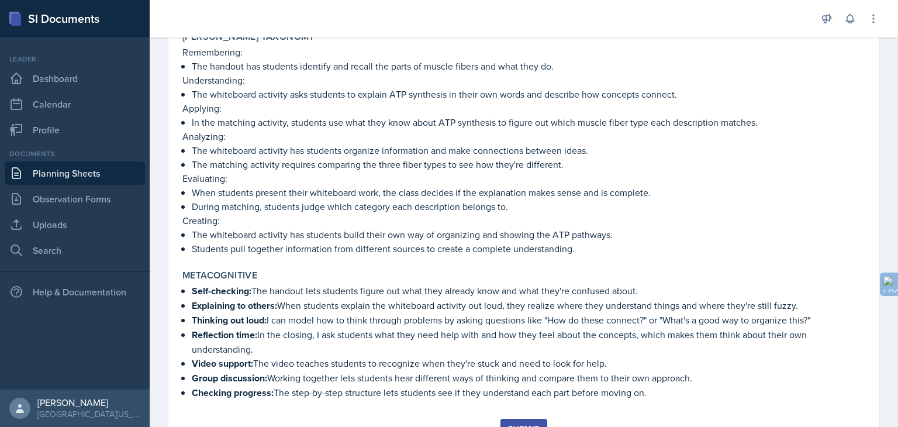
scroll to position [1121, 0]
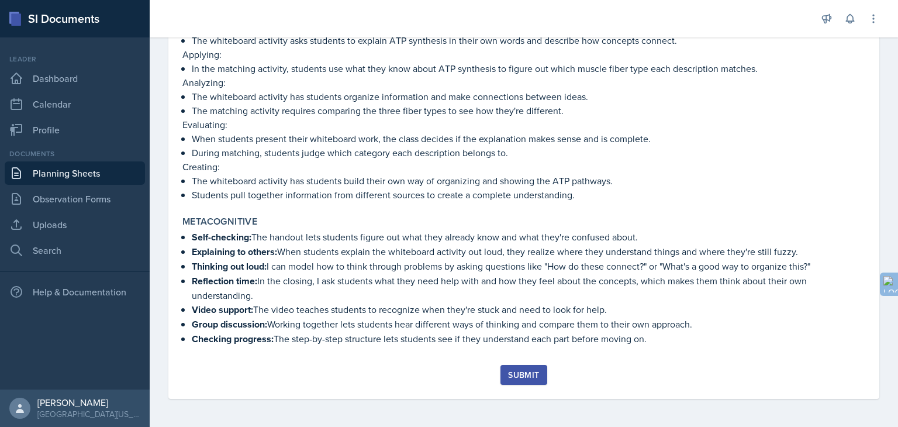
click at [522, 377] on div "Submit" at bounding box center [523, 374] width 31 height 9
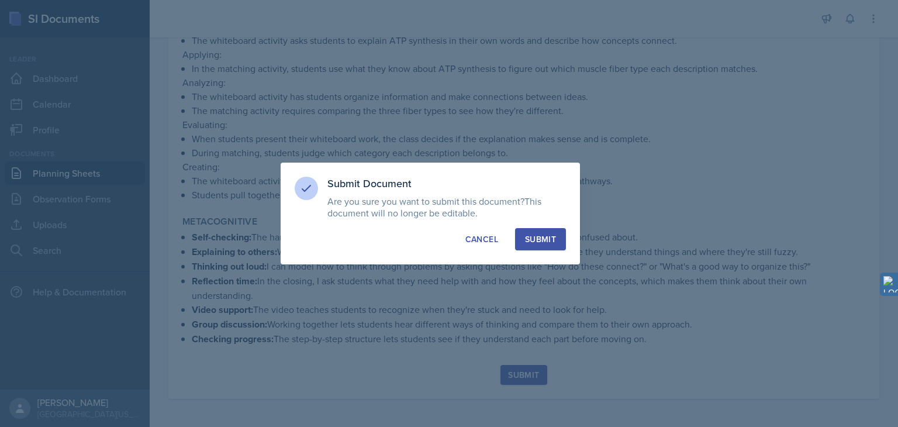
click at [550, 241] on div "Submit" at bounding box center [540, 239] width 31 height 12
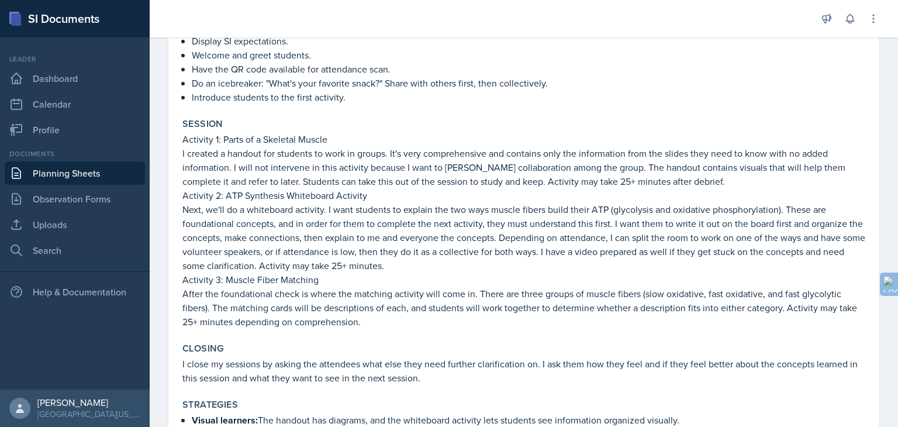
scroll to position [206, 0]
